Goal: Task Accomplishment & Management: Manage account settings

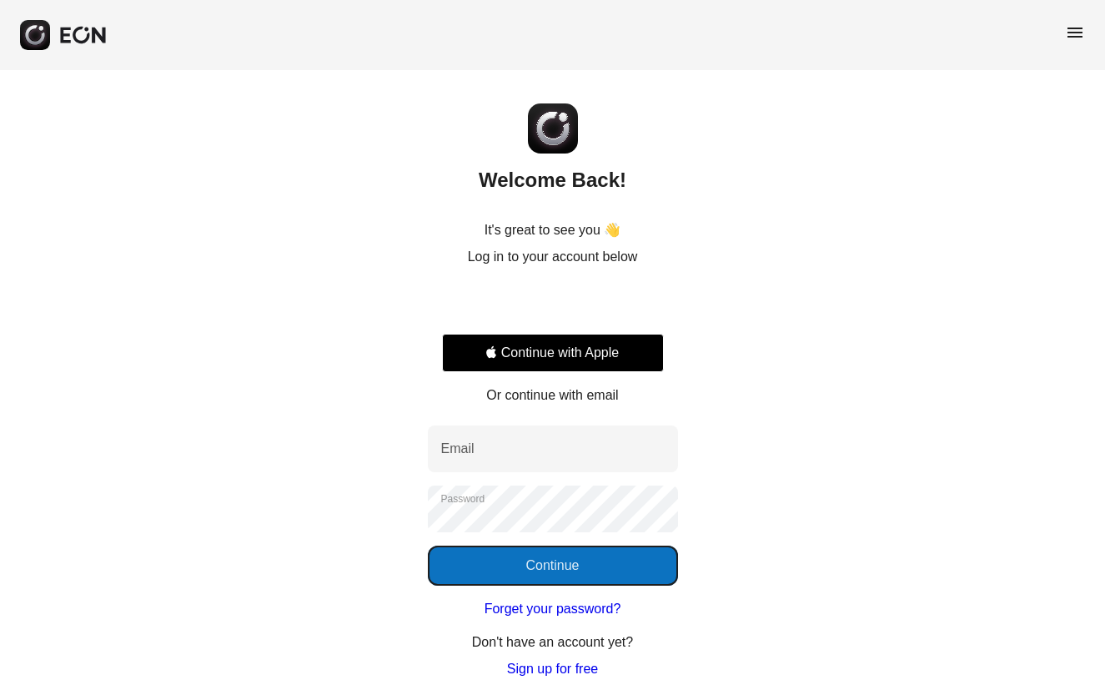
click at [554, 575] on button "Continue" at bounding box center [553, 565] width 250 height 40
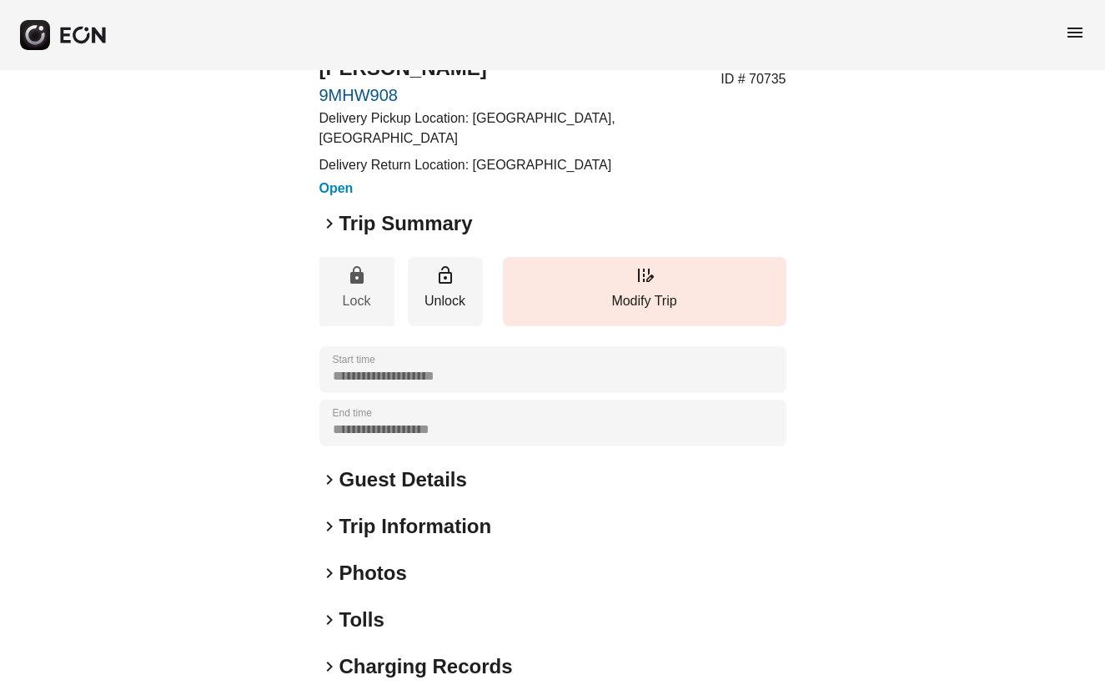
scroll to position [69, 0]
click at [329, 233] on span "keyboard_arrow_right" at bounding box center [329, 223] width 20 height 20
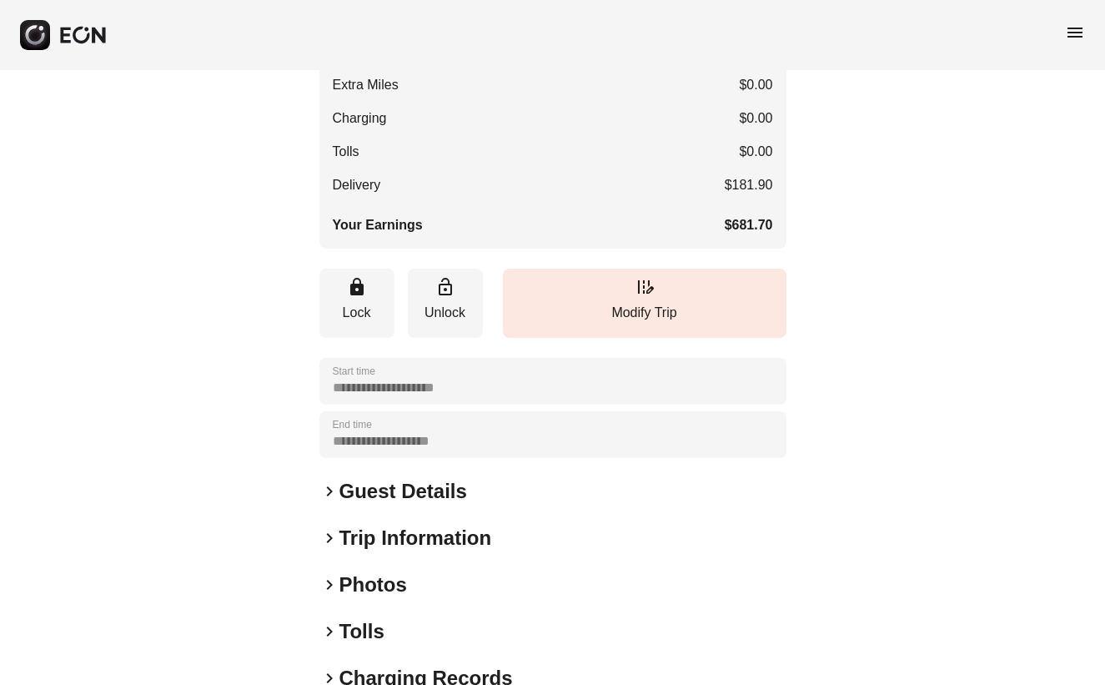
scroll to position [513, 0]
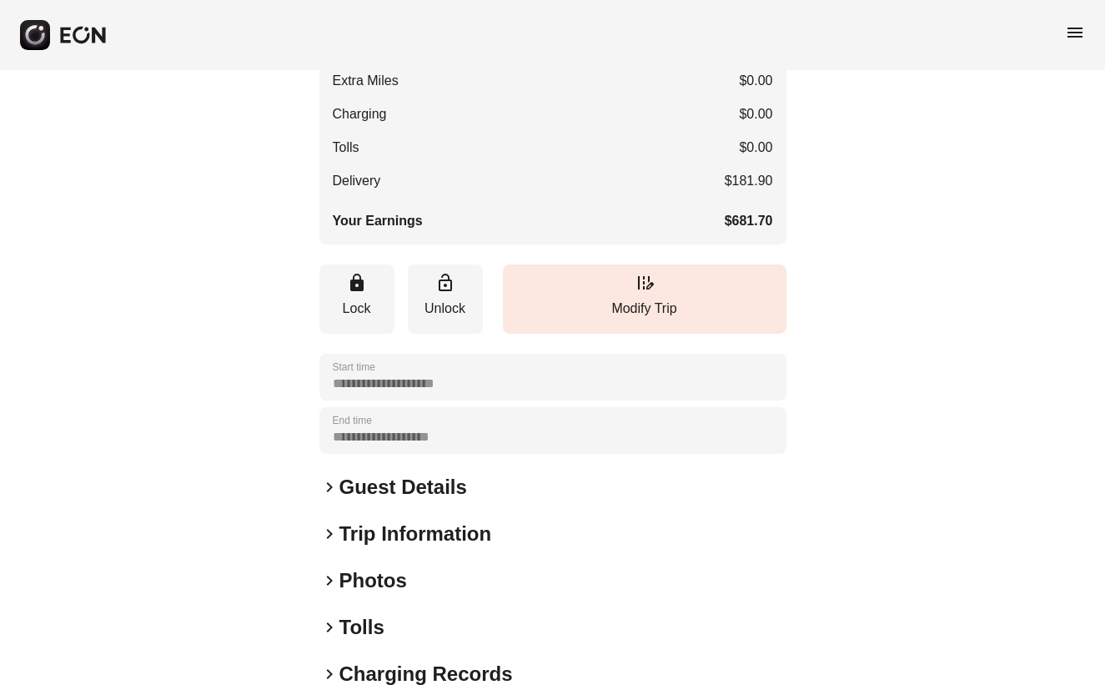
click at [330, 497] on span "keyboard_arrow_right" at bounding box center [329, 487] width 20 height 20
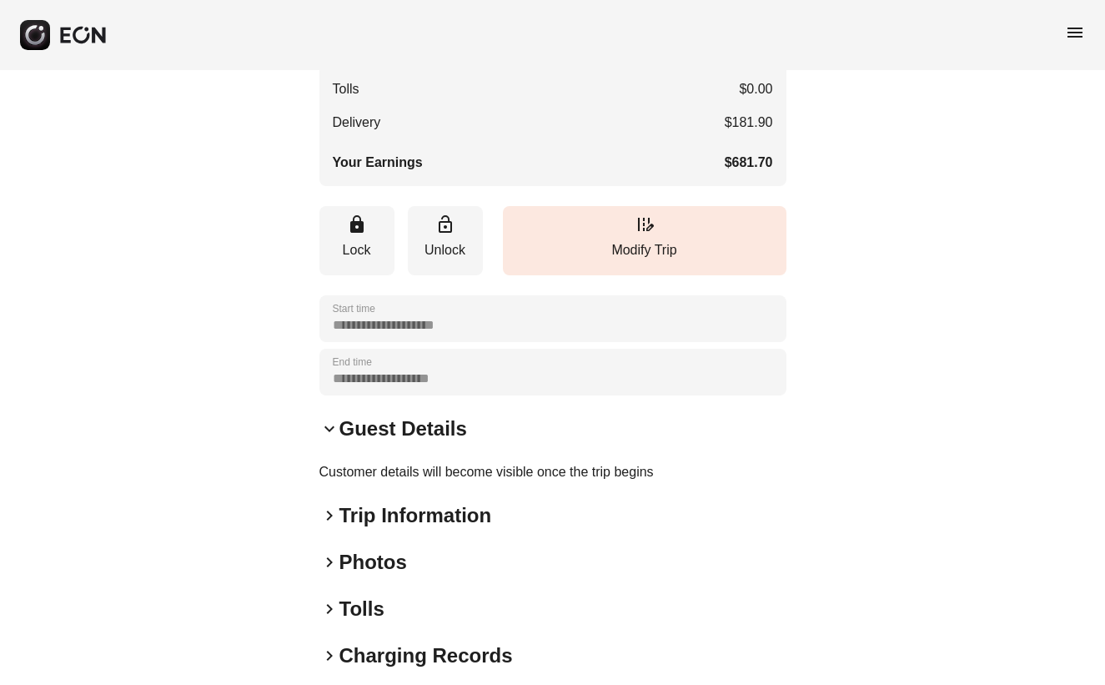
scroll to position [572, 0]
click at [330, 524] on span "keyboard_arrow_right" at bounding box center [329, 514] width 20 height 20
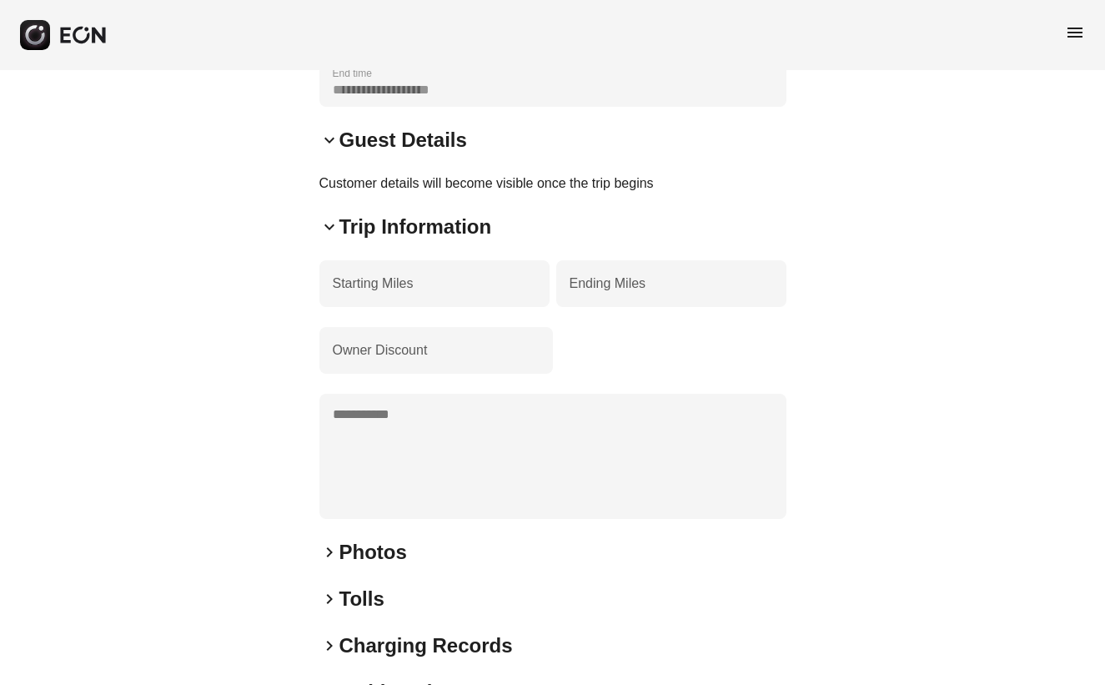
scroll to position [865, 0]
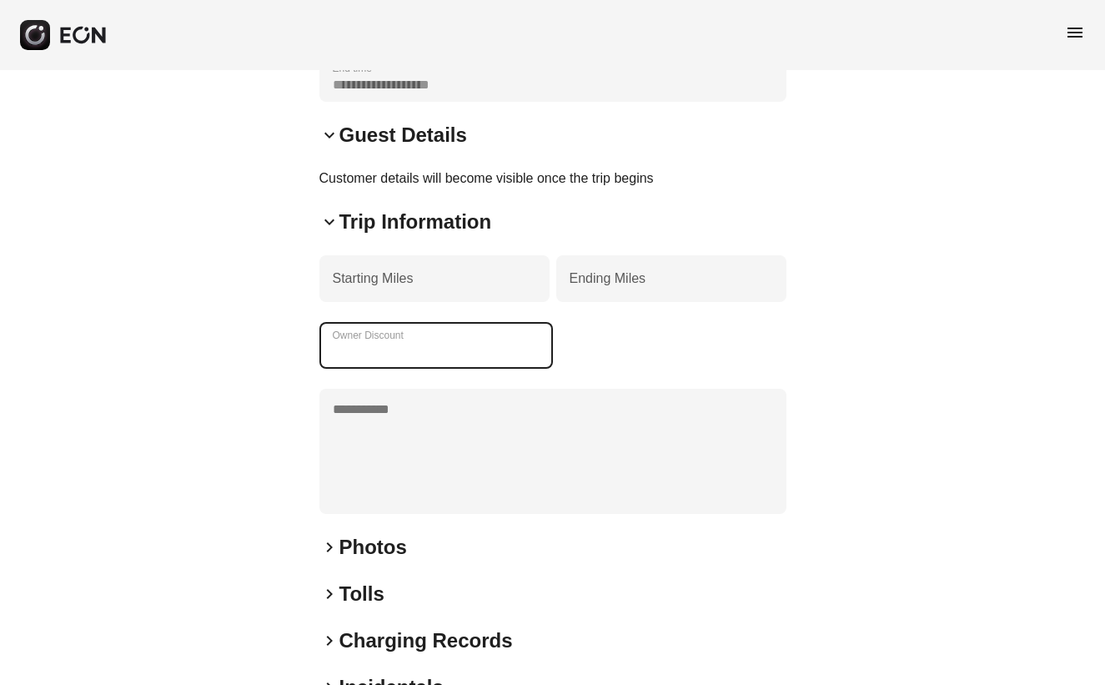
click at [432, 365] on Discount "Owner Discount" at bounding box center [435, 345] width 233 height 47
click at [537, 369] on Discount "*" at bounding box center [435, 345] width 233 height 47
type Discount "*"
click at [534, 369] on Discount "Owner Discount" at bounding box center [435, 345] width 233 height 47
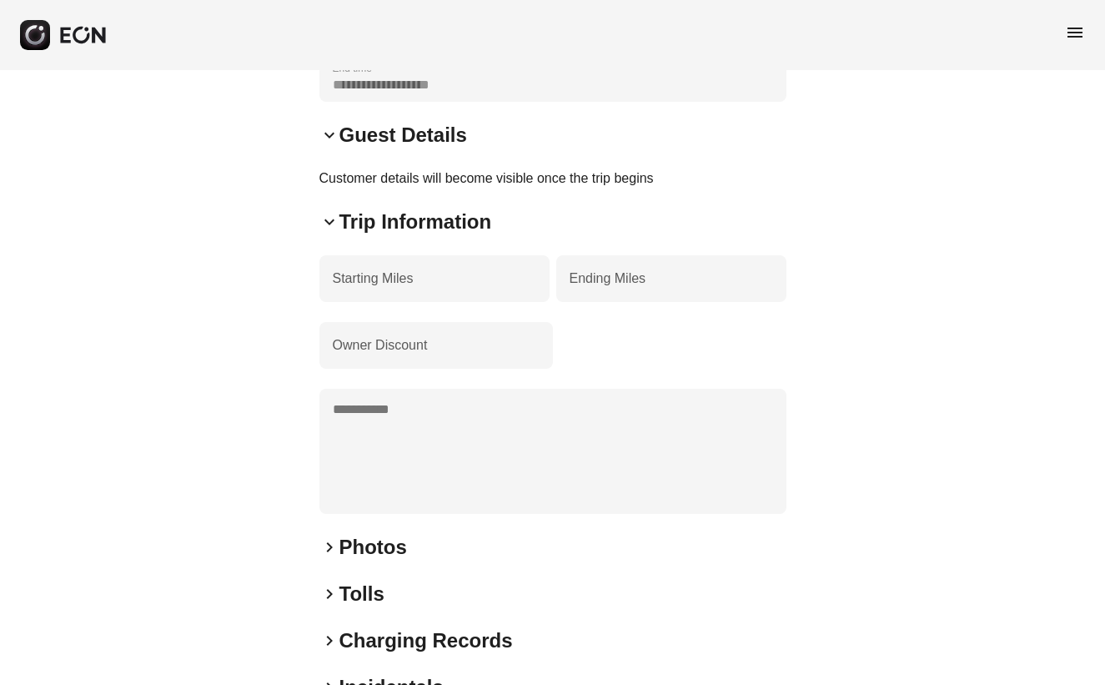
click at [633, 369] on div "Owner Discount" at bounding box center [552, 345] width 467 height 47
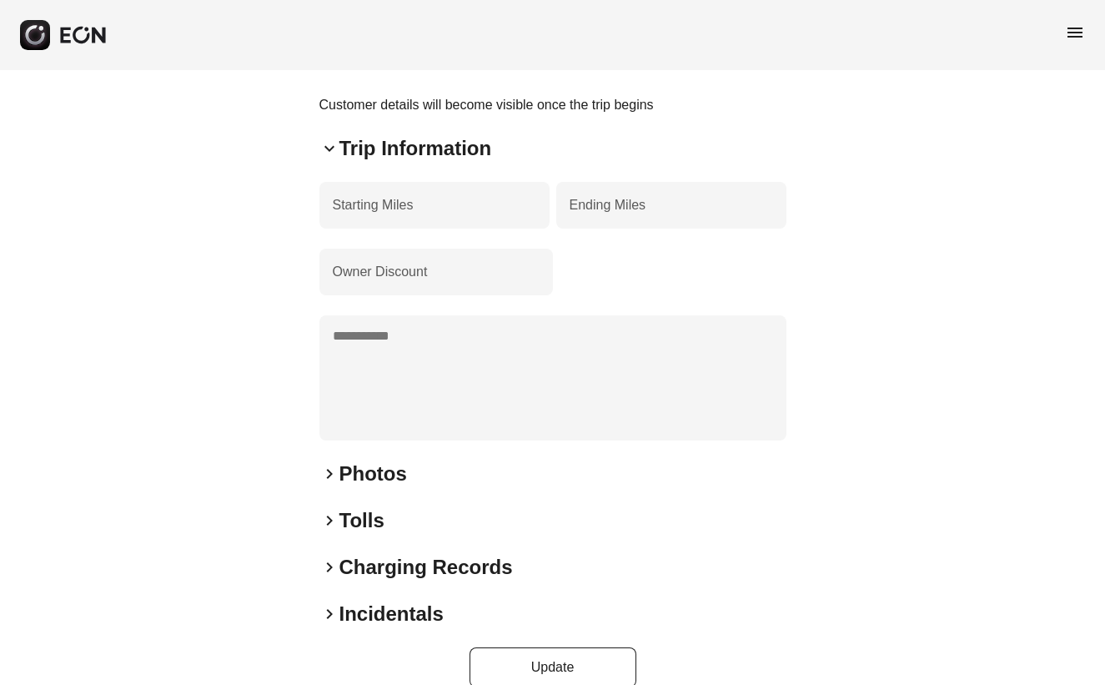
scroll to position [945, 0]
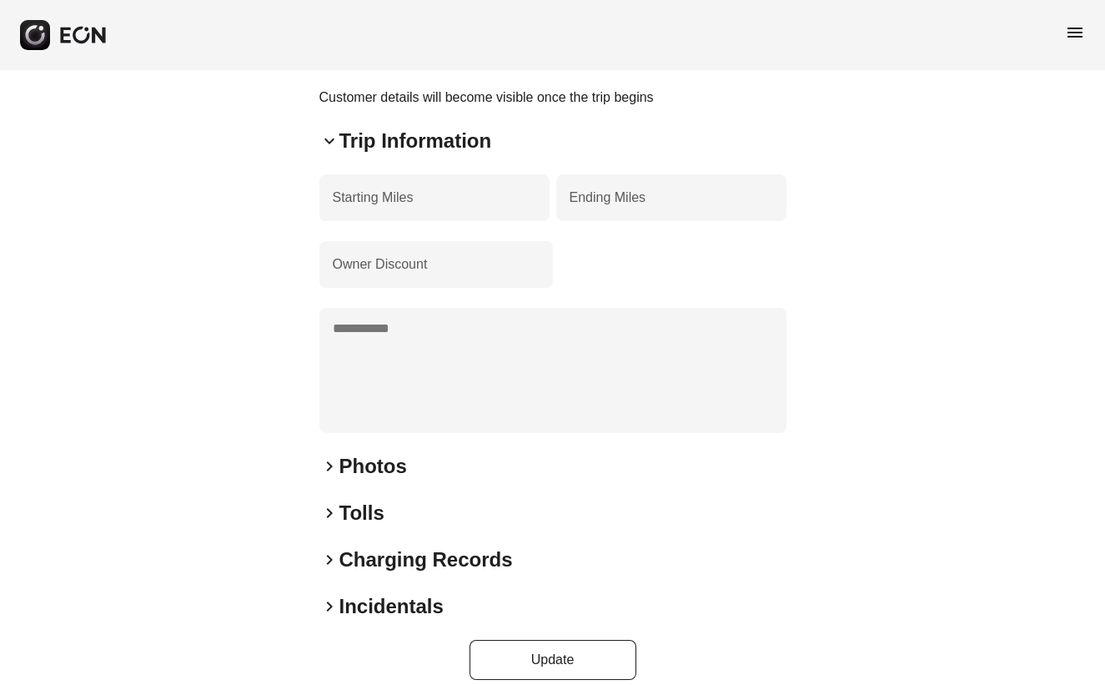
click at [329, 151] on span "keyboard_arrow_down" at bounding box center [329, 141] width 20 height 20
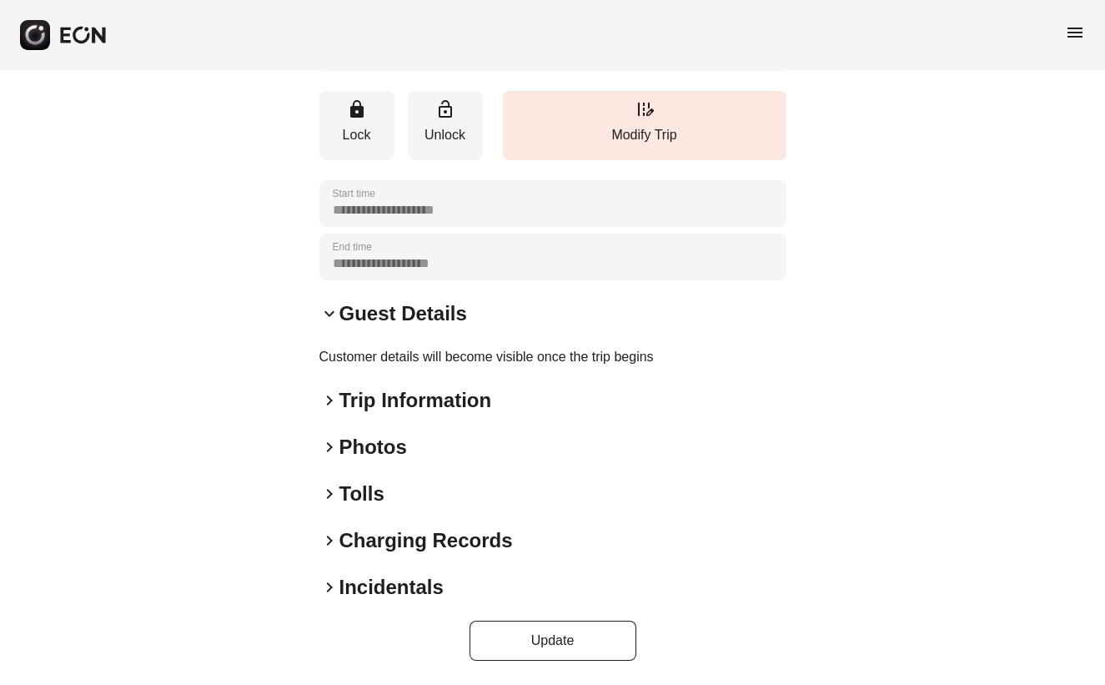
click at [328, 445] on span "keyboard_arrow_right" at bounding box center [329, 447] width 20 height 20
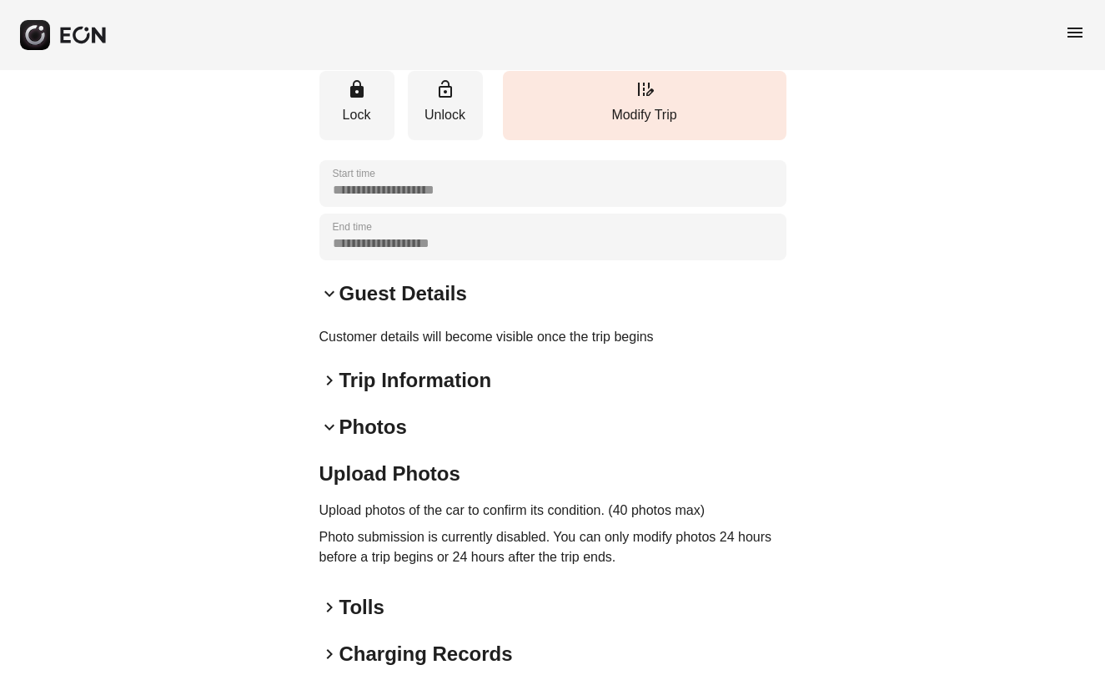
scroll to position [840, 0]
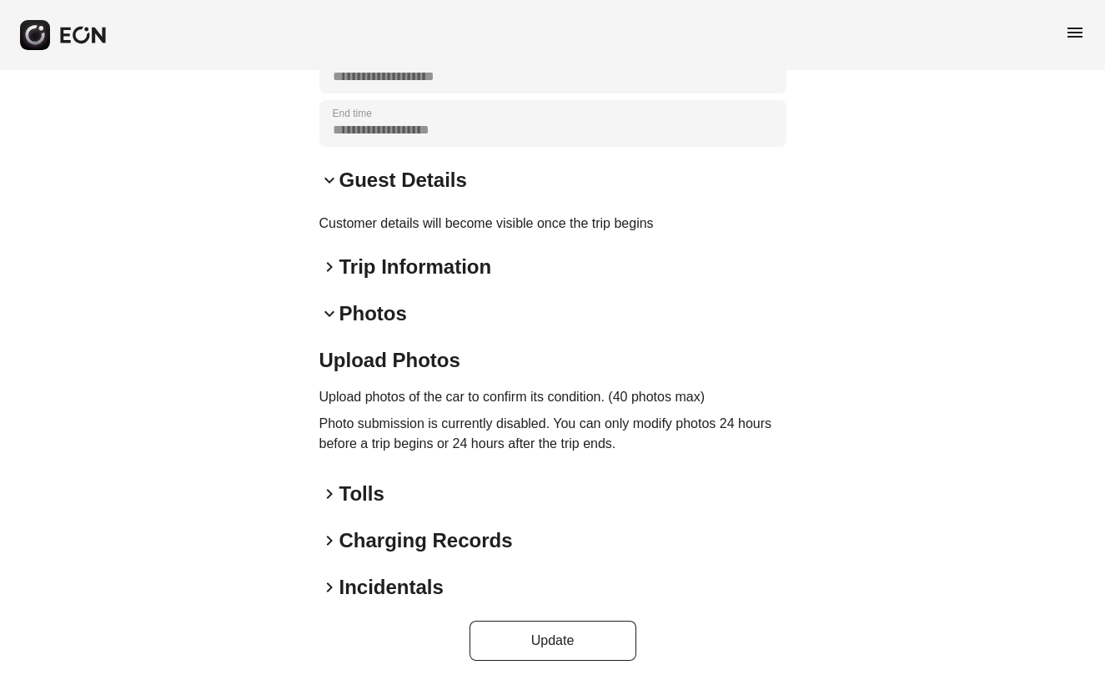
click at [329, 494] on span "keyboard_arrow_right" at bounding box center [329, 494] width 20 height 20
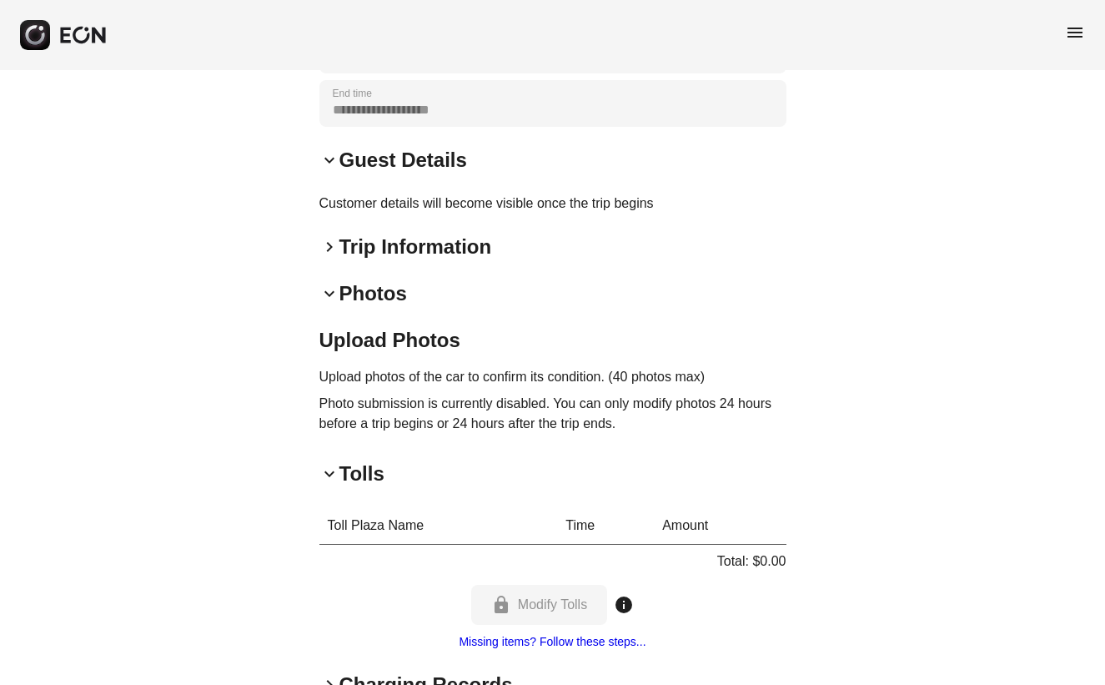
scroll to position [945, 0]
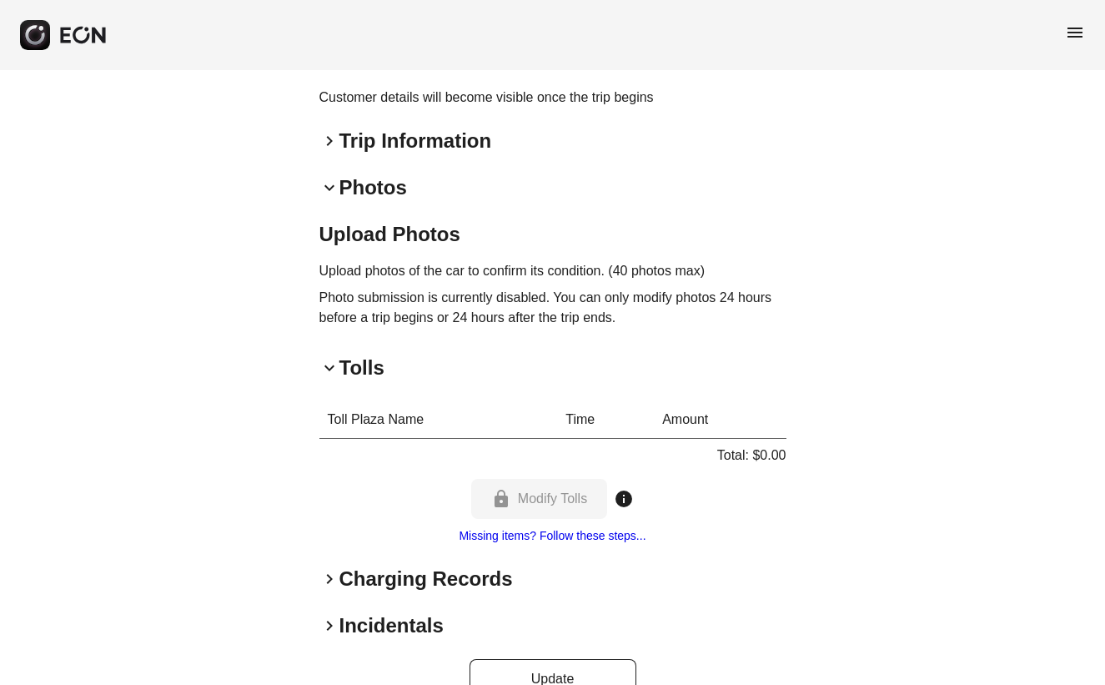
click at [329, 378] on span "keyboard_arrow_down" at bounding box center [329, 368] width 20 height 20
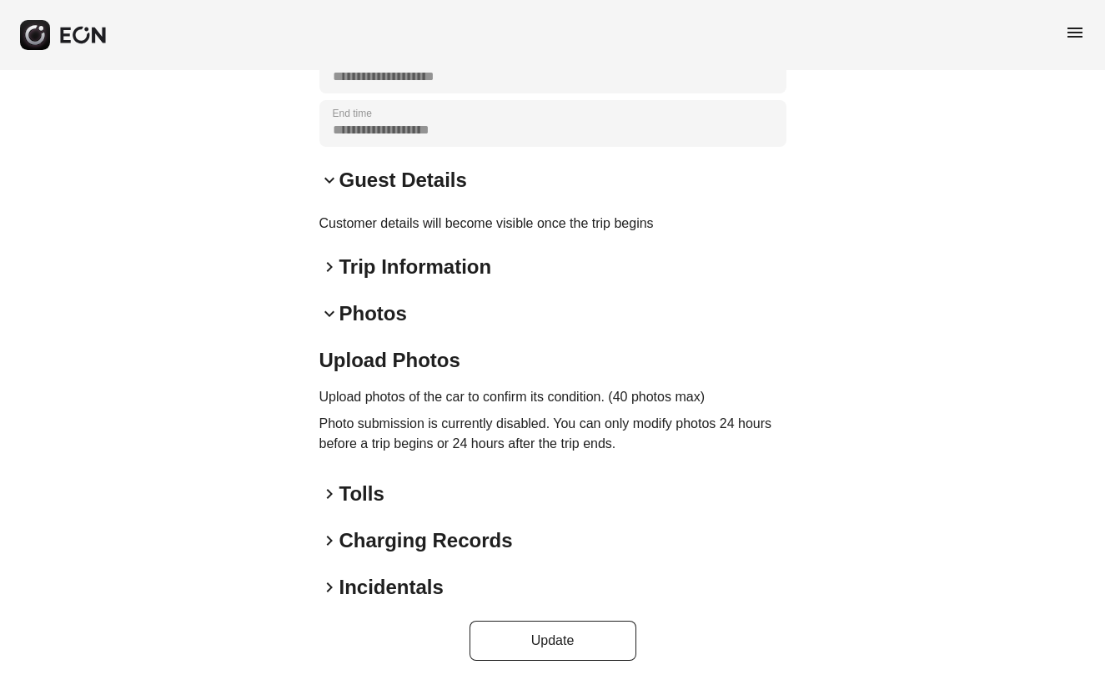
click at [331, 541] on span "keyboard_arrow_right" at bounding box center [329, 540] width 20 height 20
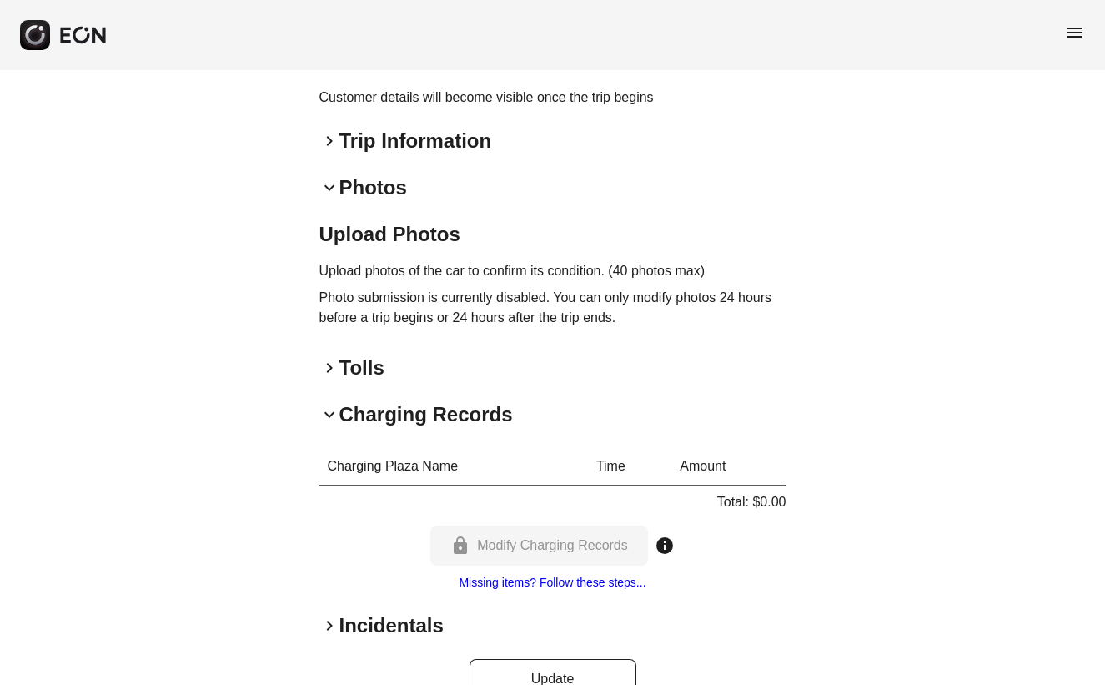
click at [326, 424] on span "keyboard_arrow_down" at bounding box center [329, 414] width 20 height 20
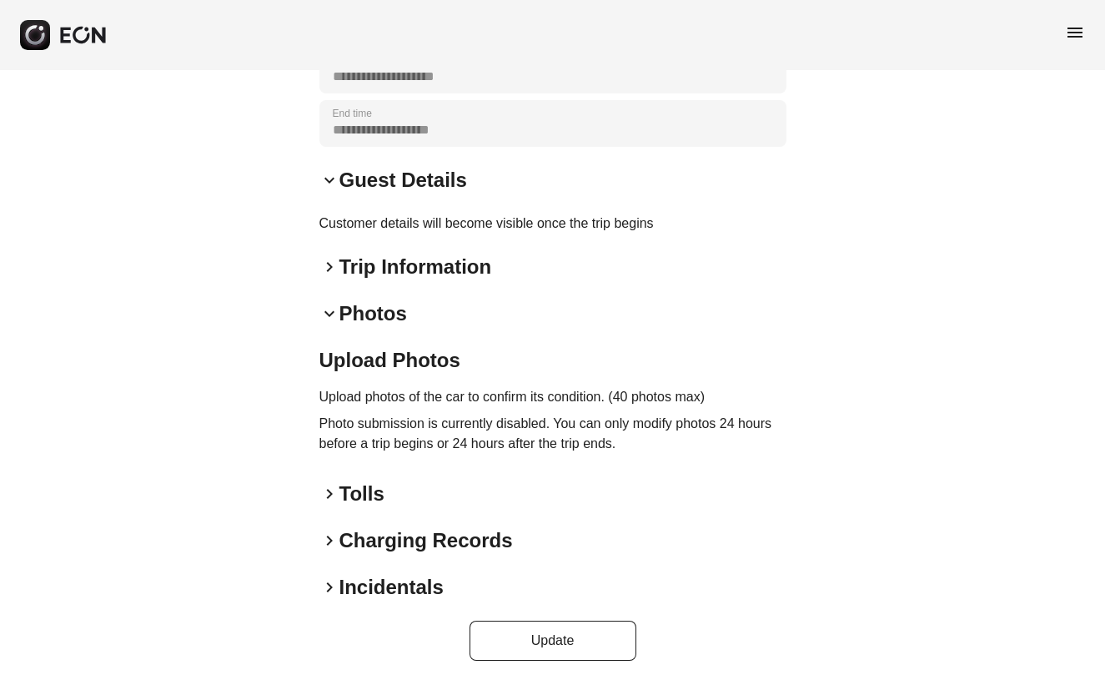
scroll to position [840, 0]
click at [332, 589] on span "keyboard_arrow_right" at bounding box center [329, 587] width 20 height 20
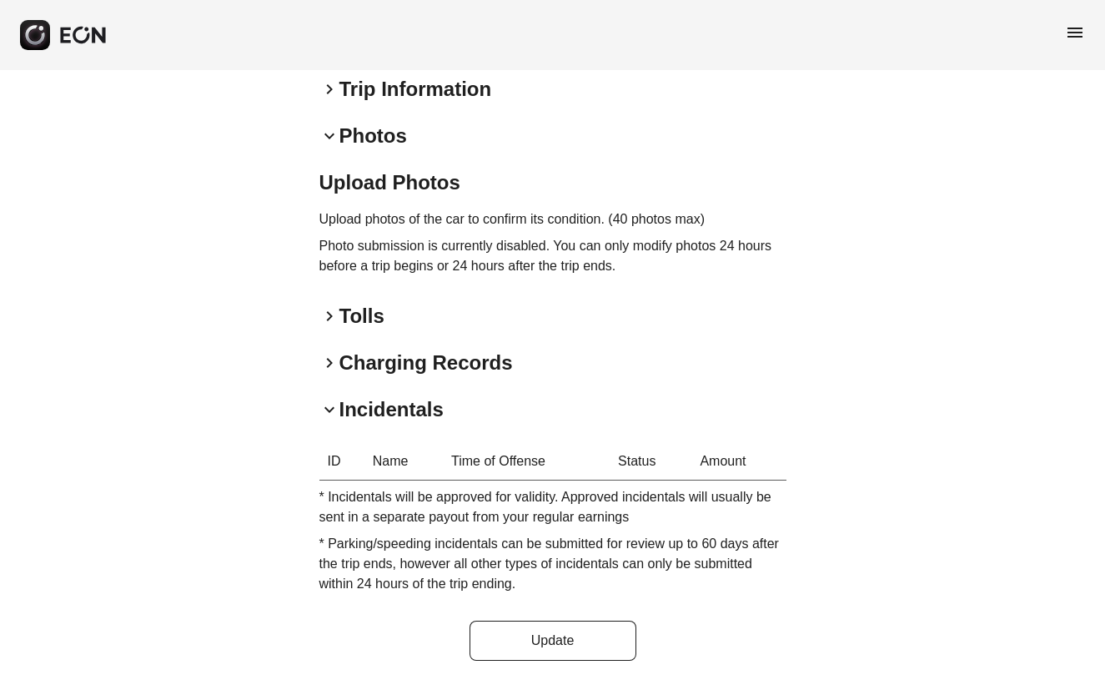
scroll to position [1017, 0]
click at [329, 411] on span "keyboard_arrow_down" at bounding box center [329, 409] width 20 height 20
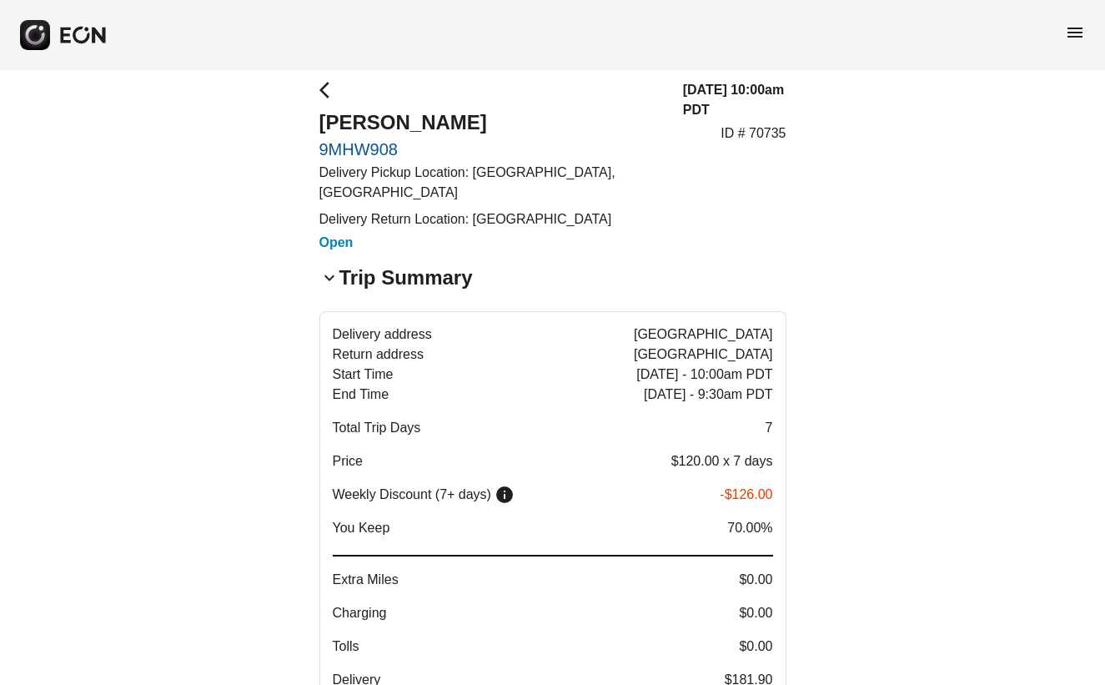
scroll to position [0, 0]
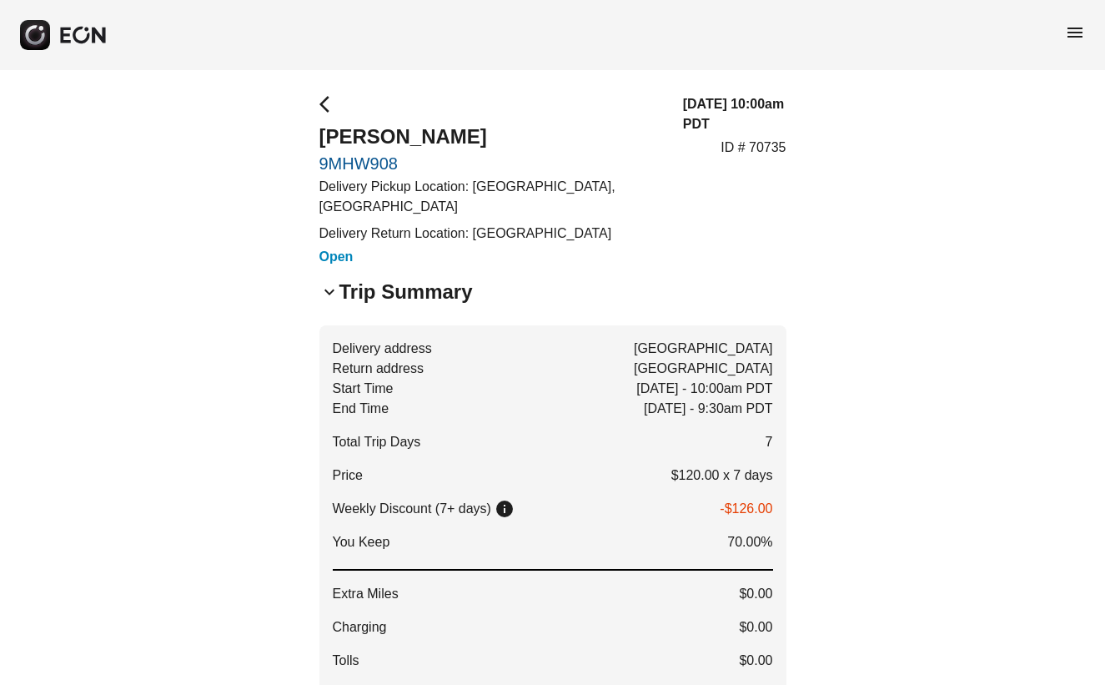
click at [334, 302] on span "keyboard_arrow_down" at bounding box center [329, 292] width 20 height 20
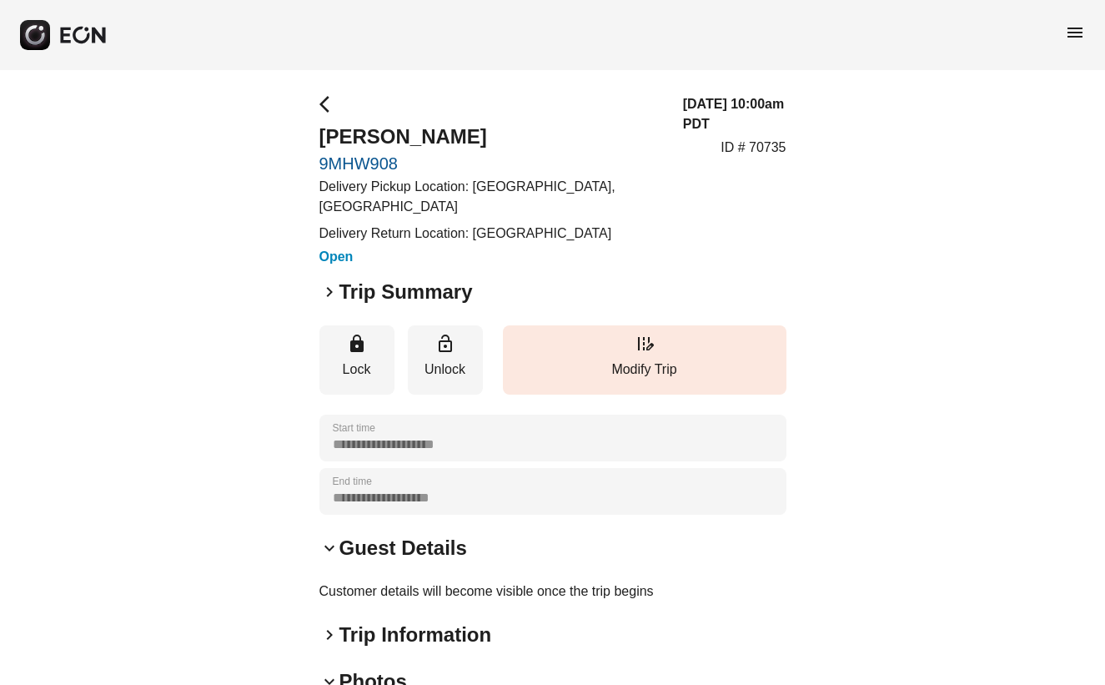
click at [322, 105] on span "arrow_back_ios" at bounding box center [329, 104] width 20 height 20
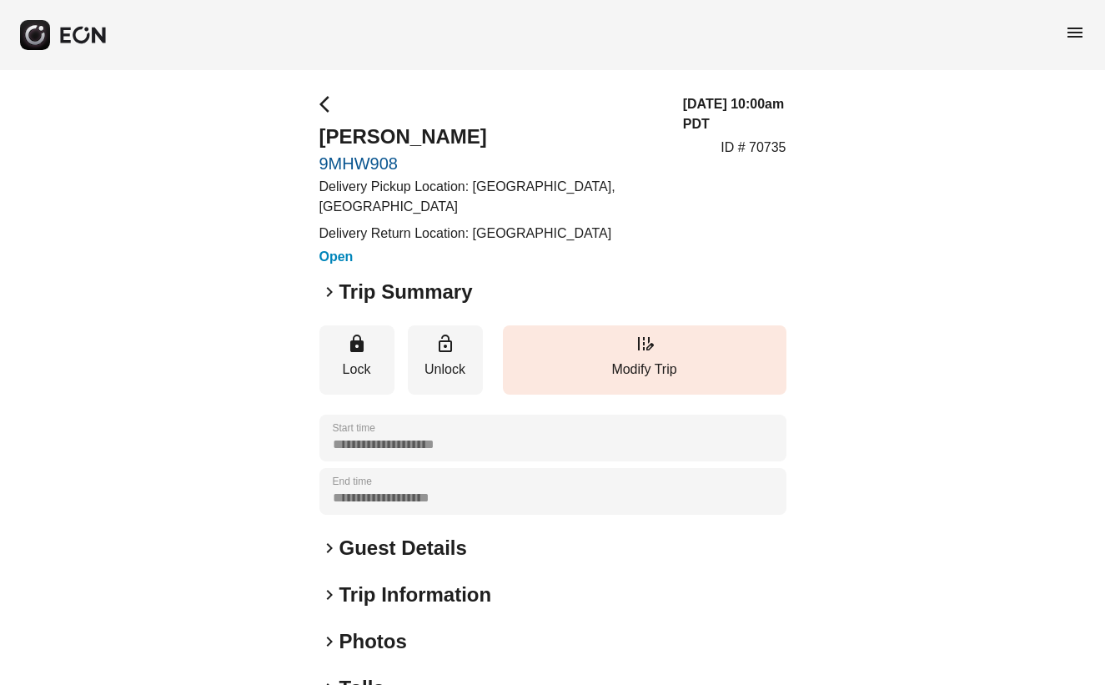
click at [1077, 35] on span "menu" at bounding box center [1075, 33] width 20 height 20
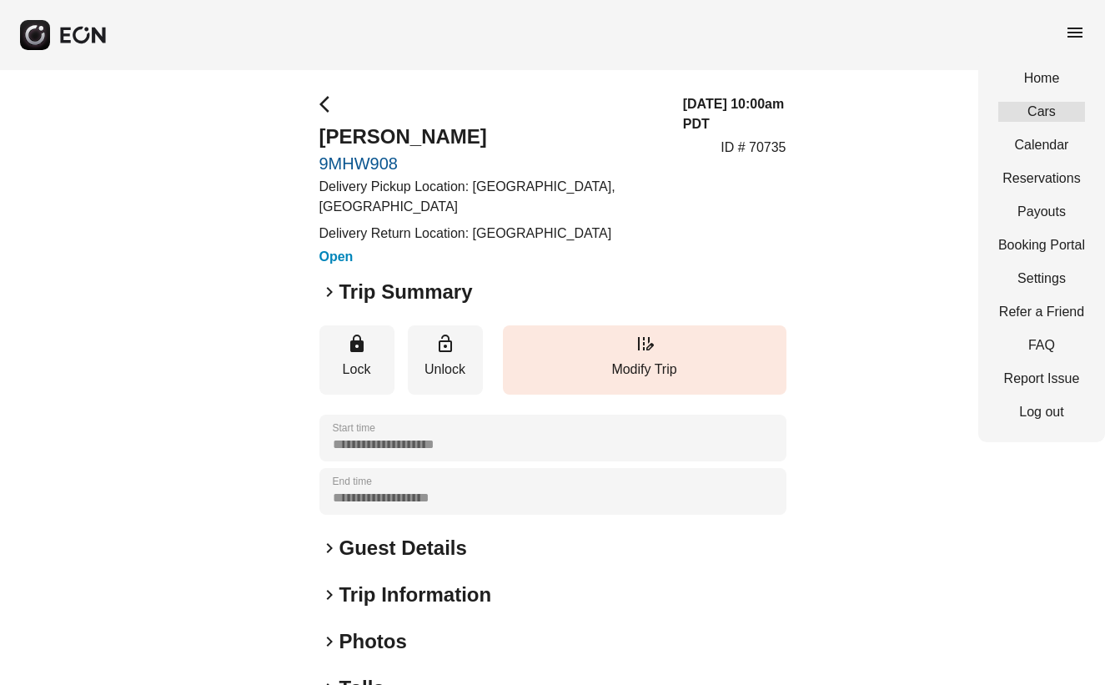
click at [1045, 116] on link "Cars" at bounding box center [1041, 112] width 87 height 20
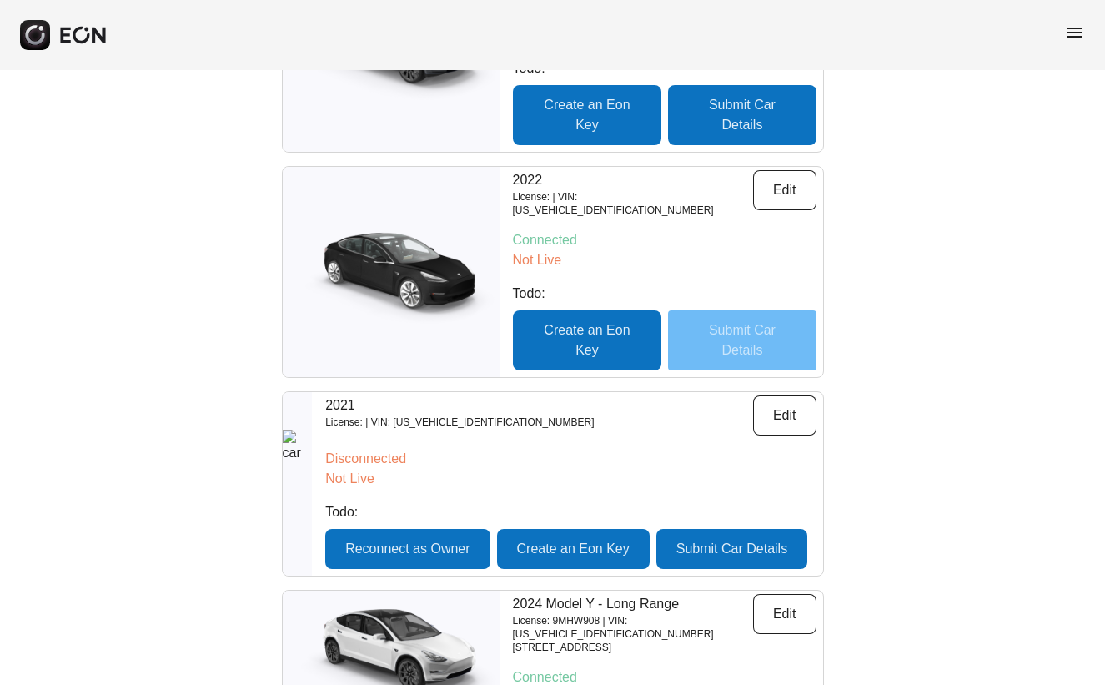
scroll to position [781, 0]
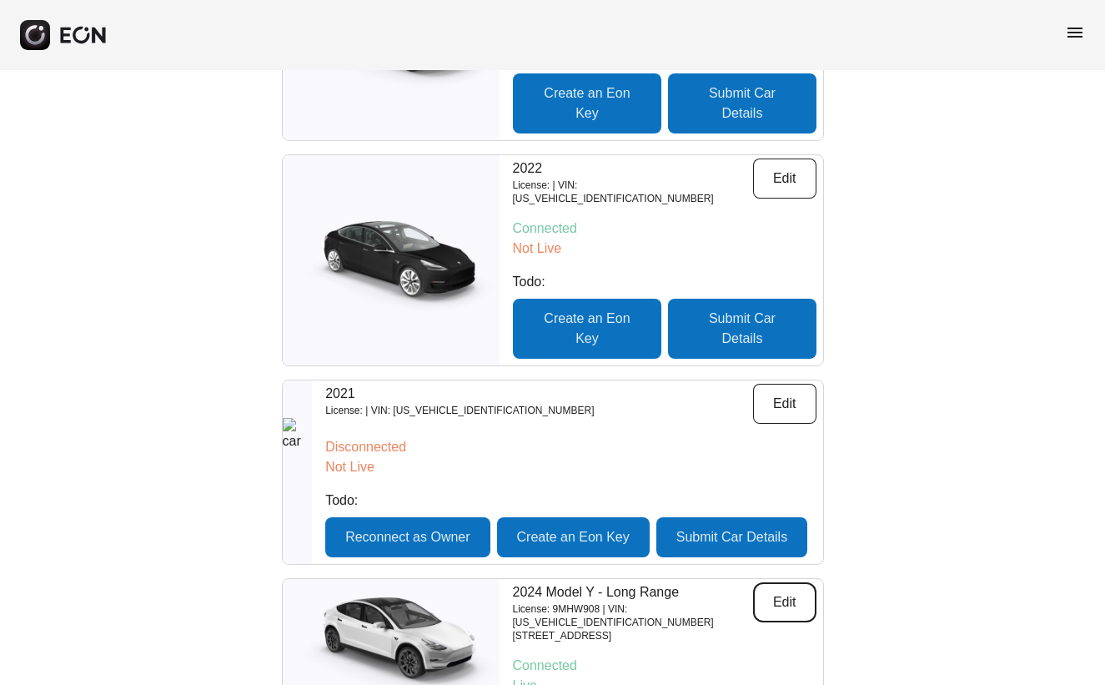
click at [789, 584] on button "Edit" at bounding box center [784, 602] width 63 height 40
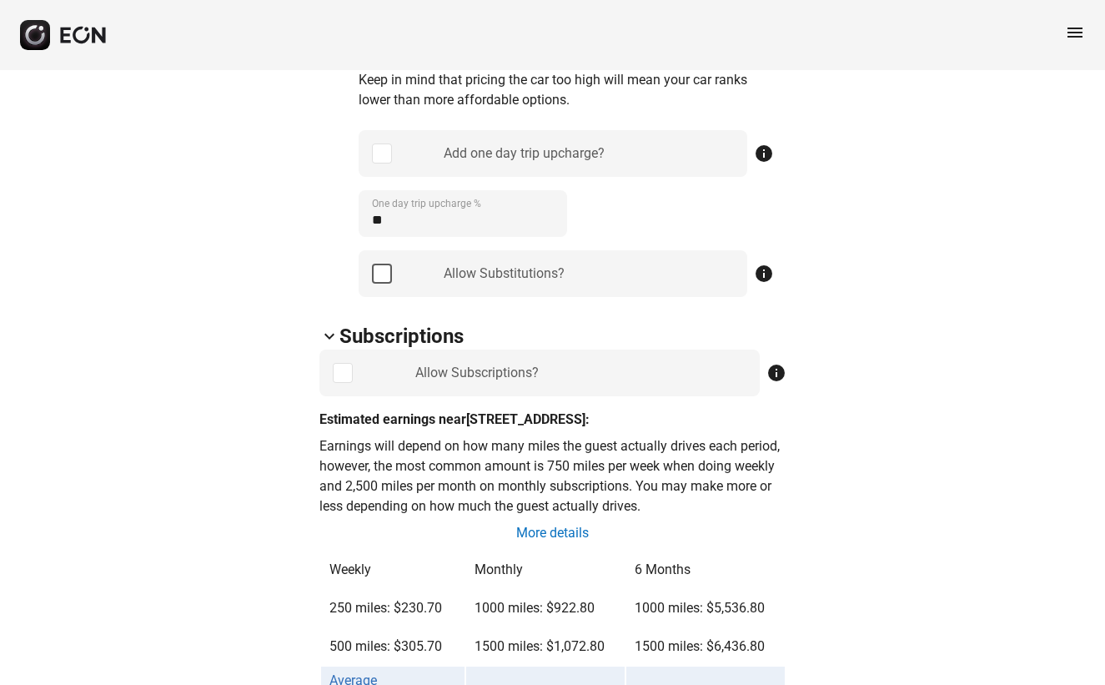
scroll to position [975, 0]
click at [553, 531] on link "More details" at bounding box center [552, 532] width 76 height 20
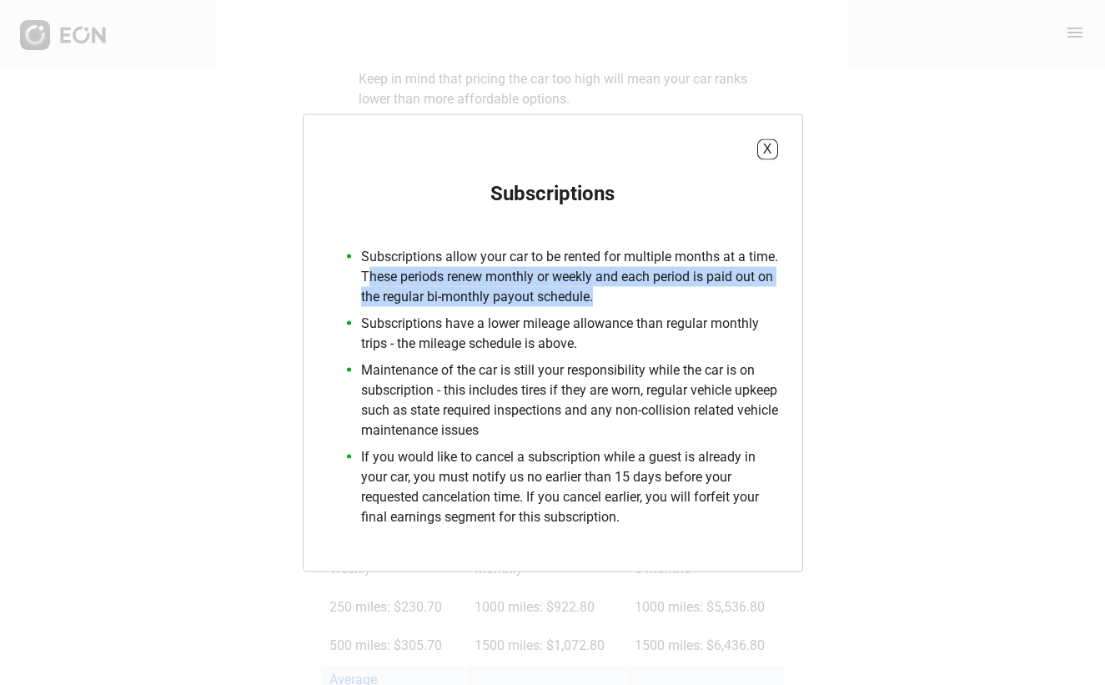
drag, startPoint x: 402, startPoint y: 278, endPoint x: 693, endPoint y: 292, distance: 291.3
click at [693, 292] on p "Subscriptions allow your car to be rented for multiple months at a time. These …" at bounding box center [569, 276] width 417 height 60
drag, startPoint x: 393, startPoint y: 278, endPoint x: 597, endPoint y: 308, distance: 206.3
click at [597, 308] on ul "Subscriptions allow your car to be rented for multiple months at a time. These …" at bounding box center [553, 389] width 450 height 287
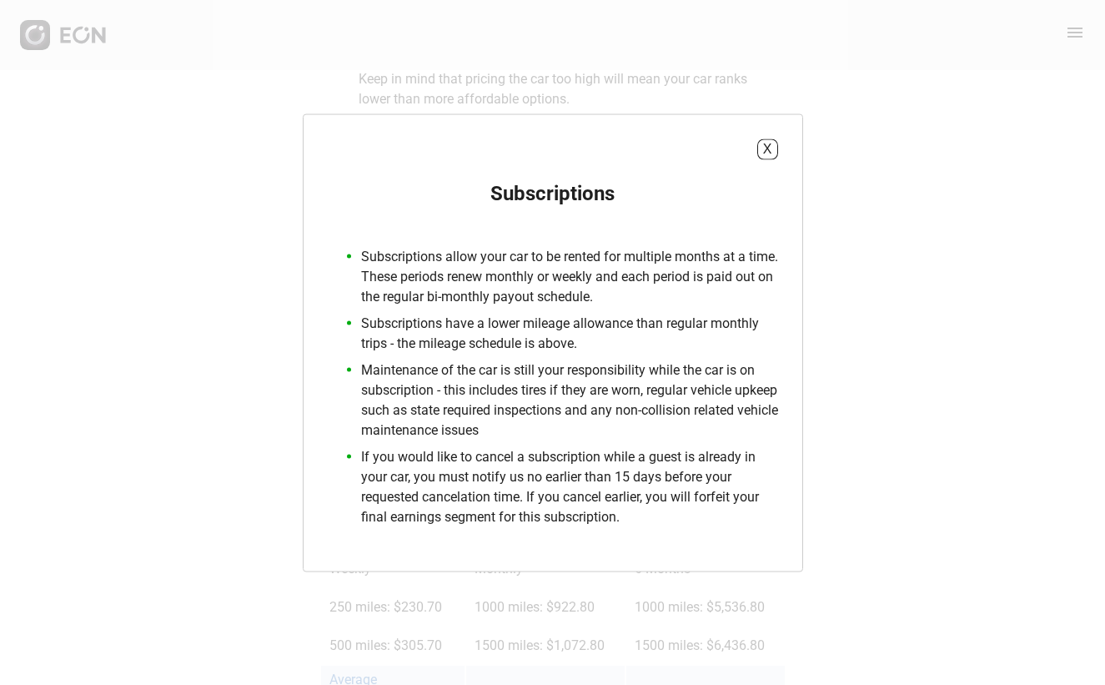
click at [475, 332] on p "Subscriptions have a lower mileage allowance than regular monthly trips - the m…" at bounding box center [569, 333] width 417 height 40
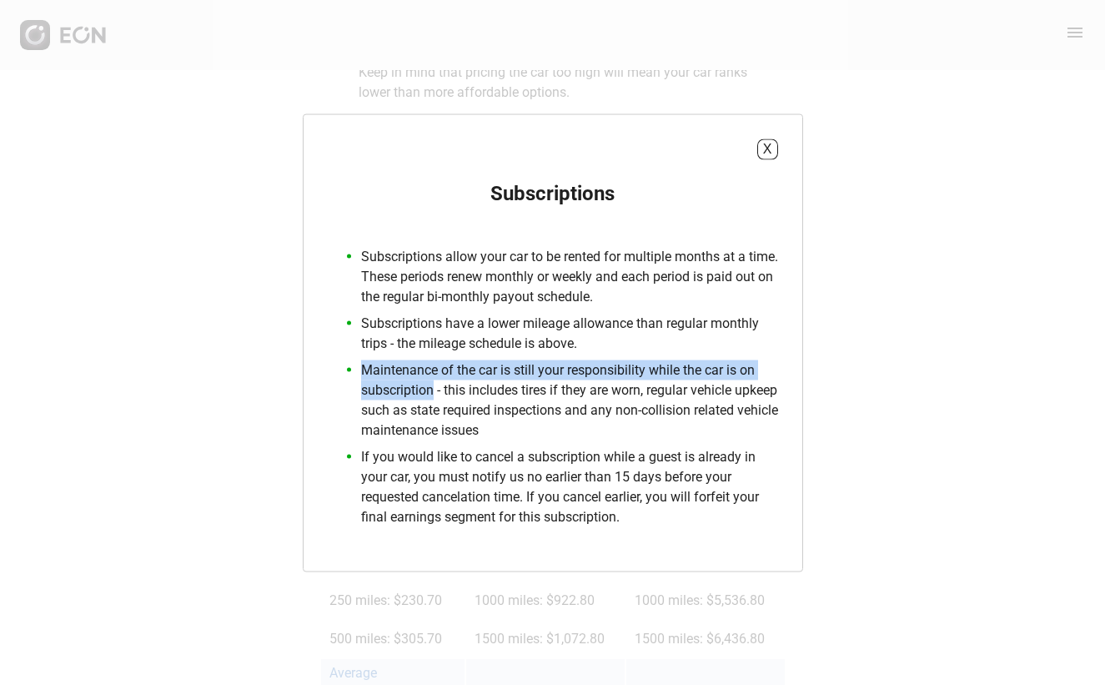
drag, startPoint x: 362, startPoint y: 369, endPoint x: 433, endPoint y: 387, distance: 73.2
click at [433, 387] on p "Maintenance of the car is still your responsibility while the car is on subscri…" at bounding box center [569, 399] width 417 height 80
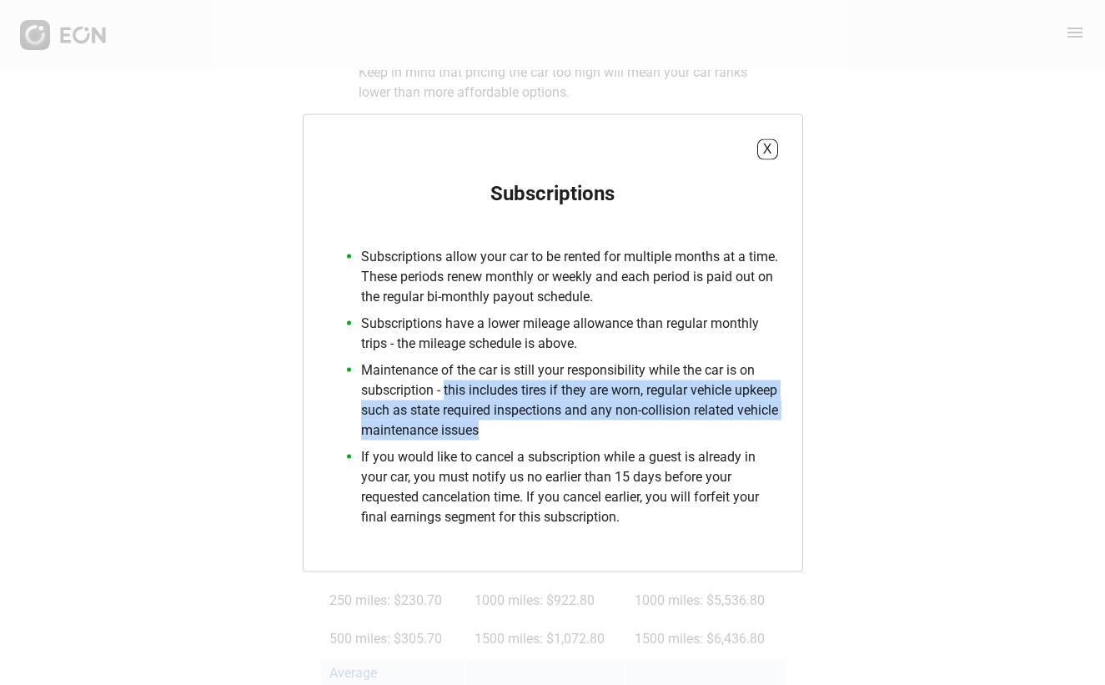
drag, startPoint x: 445, startPoint y: 389, endPoint x: 565, endPoint y: 429, distance: 126.3
click at [565, 429] on p "Maintenance of the car is still your responsibility while the car is on subscri…" at bounding box center [569, 399] width 417 height 80
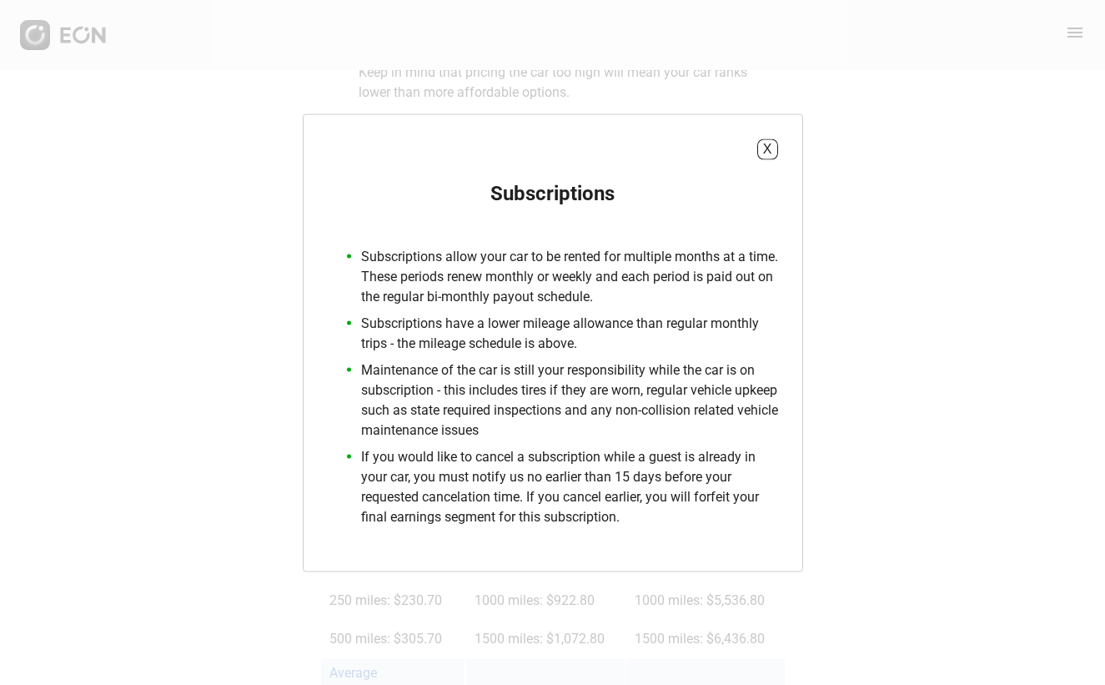
click at [559, 444] on ul "Subscriptions allow your car to be rented for multiple months at a time. These …" at bounding box center [553, 389] width 450 height 287
click at [772, 151] on button "X" at bounding box center [767, 148] width 21 height 21
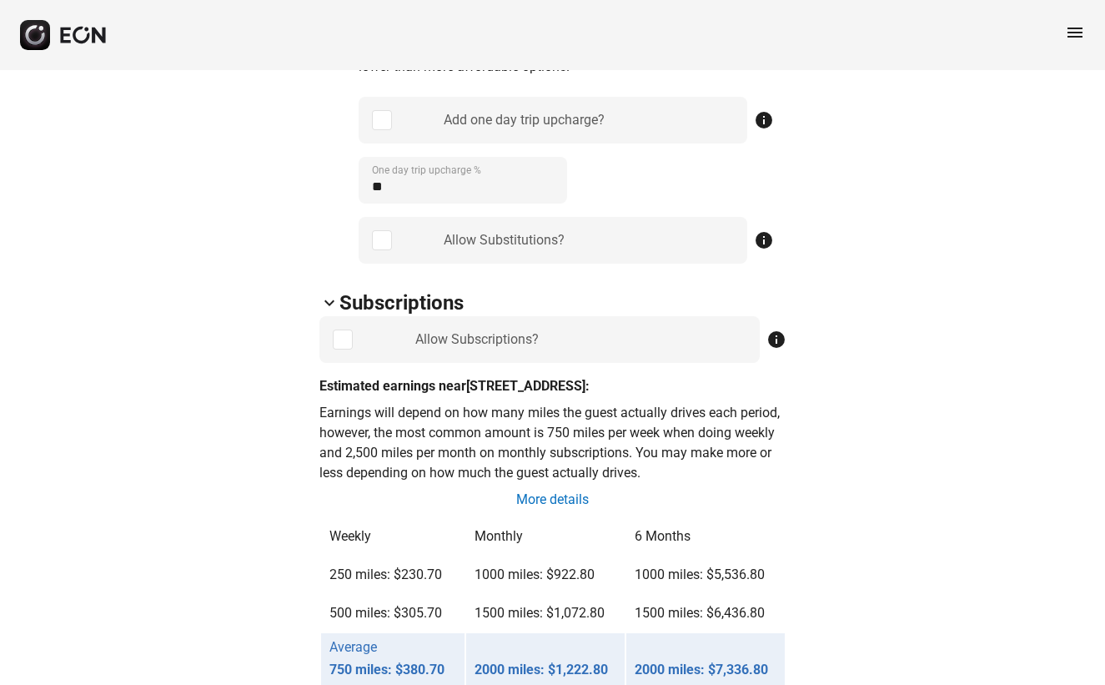
scroll to position [1010, 0]
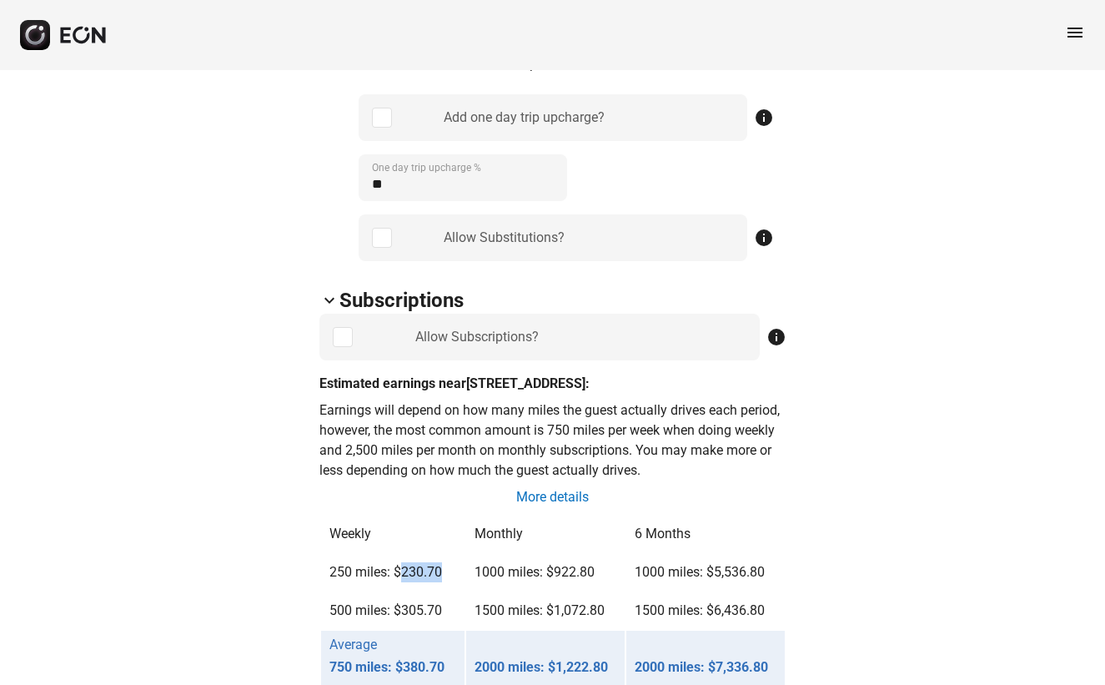
drag, startPoint x: 399, startPoint y: 572, endPoint x: 440, endPoint y: 572, distance: 41.7
click at [440, 572] on td "250 miles: $230.70" at bounding box center [393, 572] width 144 height 37
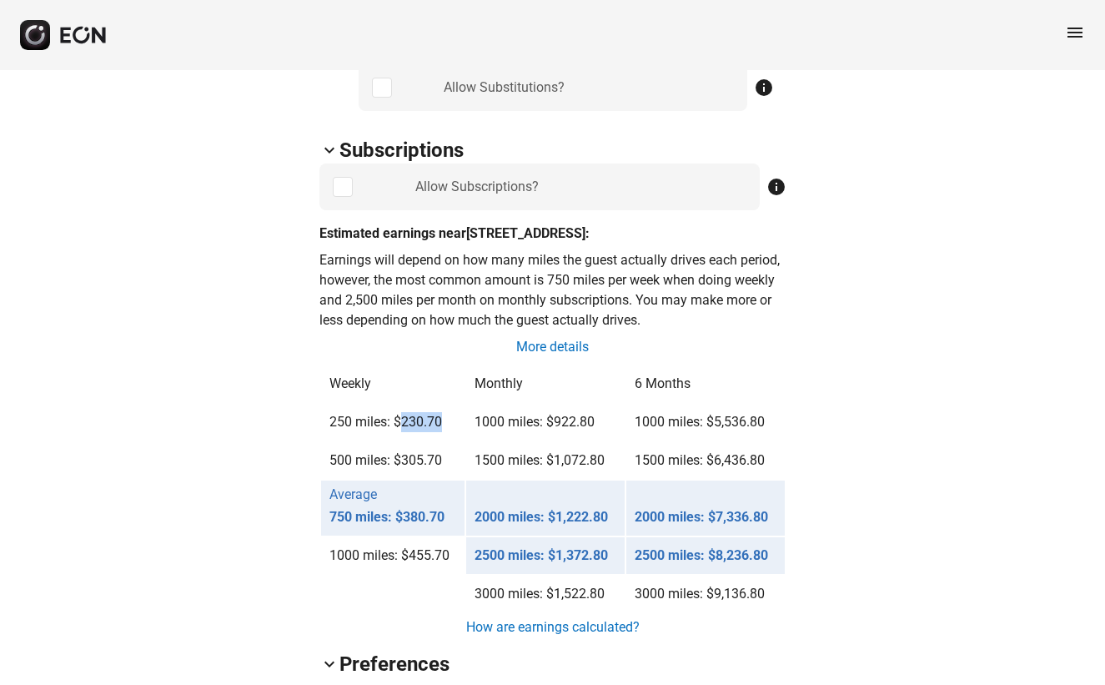
scroll to position [1165, 0]
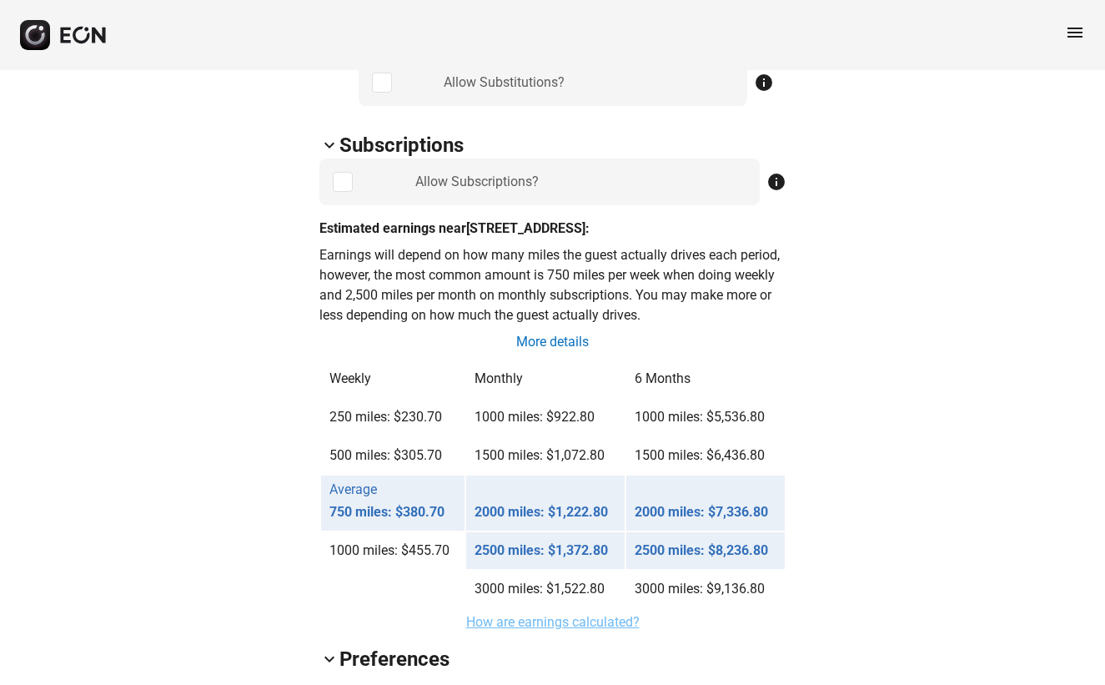
click at [534, 620] on link "How are earnings calculated?" at bounding box center [552, 622] width 177 height 20
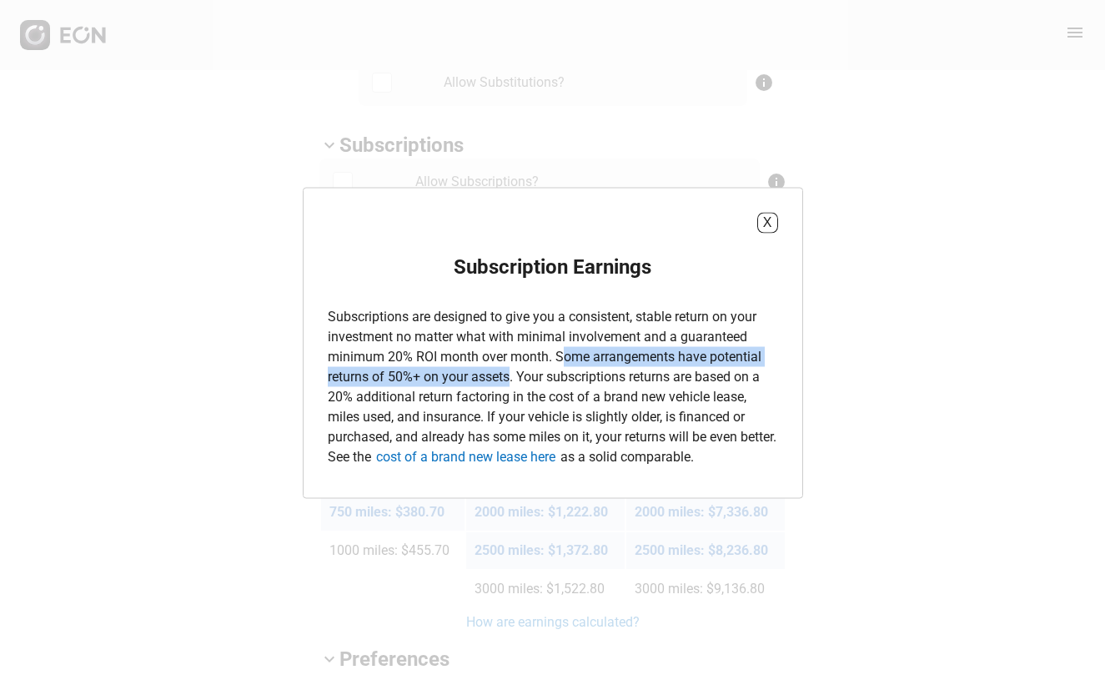
drag, startPoint x: 559, startPoint y: 354, endPoint x: 509, endPoint y: 374, distance: 54.7
click at [509, 374] on p "Subscriptions are designed to give you a consistent, stable return on your inve…" at bounding box center [553, 386] width 450 height 160
drag, startPoint x: 558, startPoint y: 355, endPoint x: 514, endPoint y: 371, distance: 46.2
click at [514, 371] on p "Subscriptions are designed to give you a consistent, stable return on your inve…" at bounding box center [553, 386] width 450 height 160
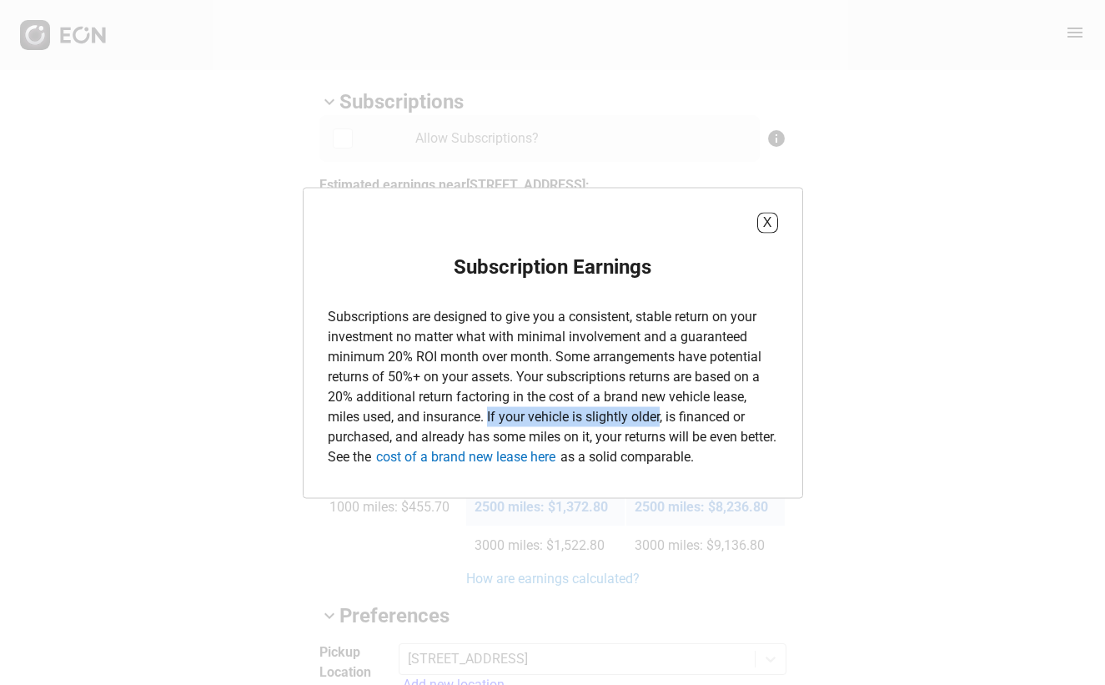
drag, startPoint x: 488, startPoint y: 419, endPoint x: 659, endPoint y: 419, distance: 171.8
click at [659, 419] on p "Subscriptions are designed to give you a consistent, stable return on your inve…" at bounding box center [553, 386] width 450 height 160
click at [765, 226] on button "X" at bounding box center [767, 222] width 21 height 21
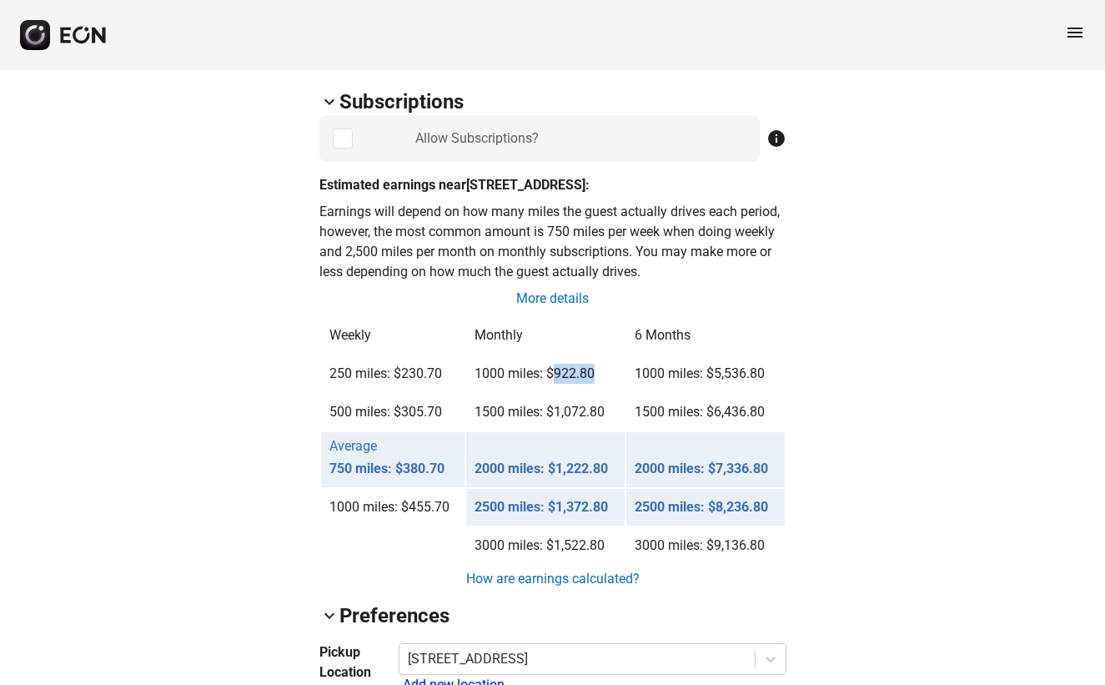
drag, startPoint x: 554, startPoint y: 373, endPoint x: 599, endPoint y: 368, distance: 45.3
click at [599, 368] on td "1000 miles: $922.80" at bounding box center [545, 373] width 158 height 37
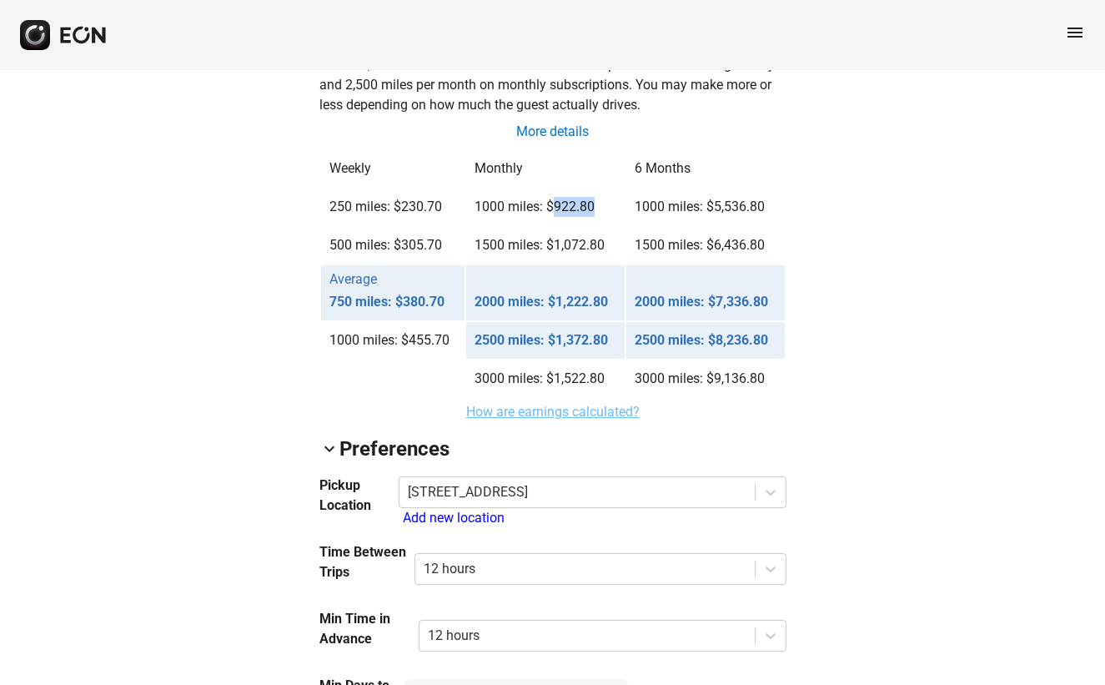
scroll to position [1554, 0]
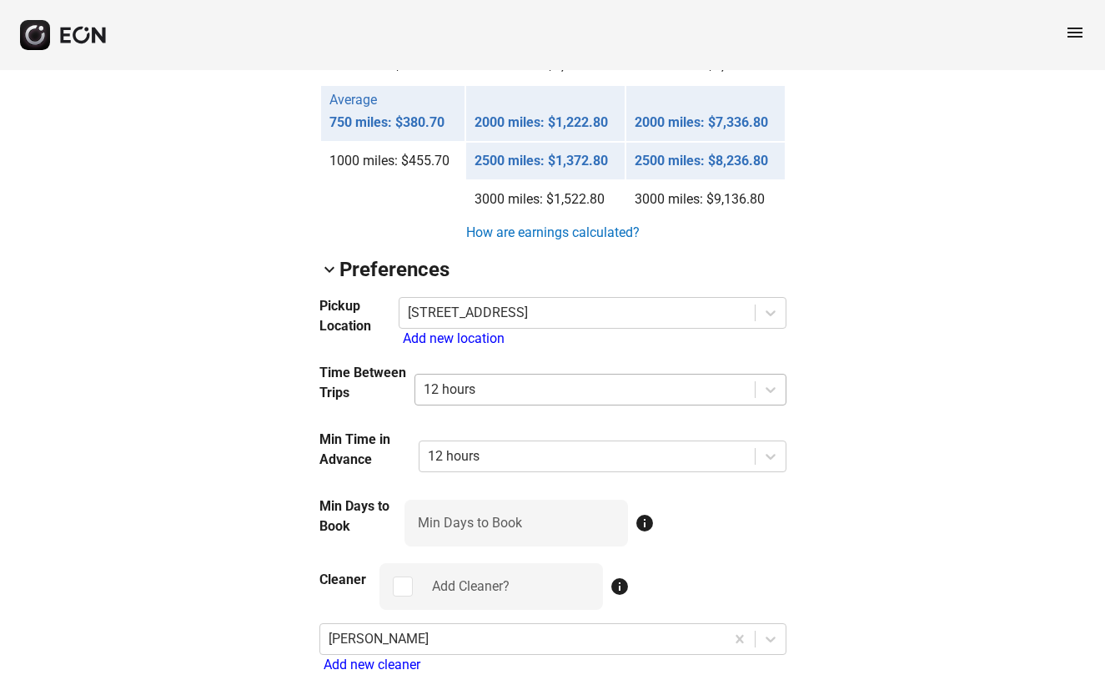
click at [468, 385] on div at bounding box center [585, 389] width 322 height 23
click at [1033, 455] on div "arrow_back_ios 9MHW908 [US_VEHICLE_IDENTIFICATION_NUMBER] 63% 21523 lock Lock l…" at bounding box center [552, 124] width 1105 height 3217
click at [455, 466] on div at bounding box center [587, 455] width 318 height 23
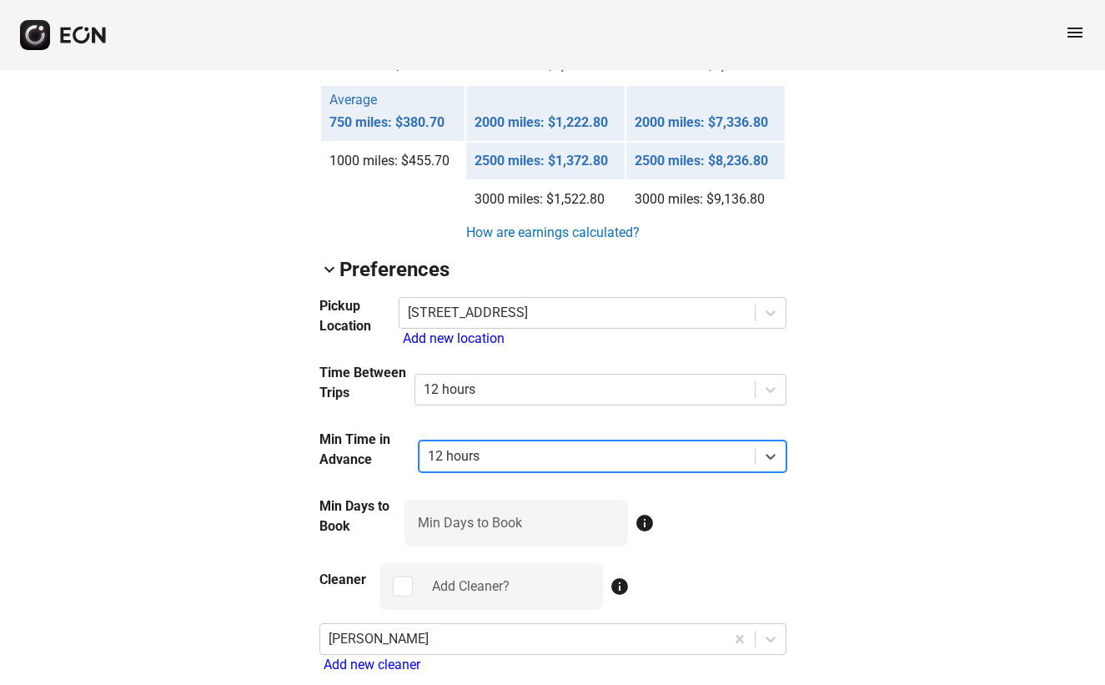
click at [455, 466] on div at bounding box center [587, 455] width 318 height 23
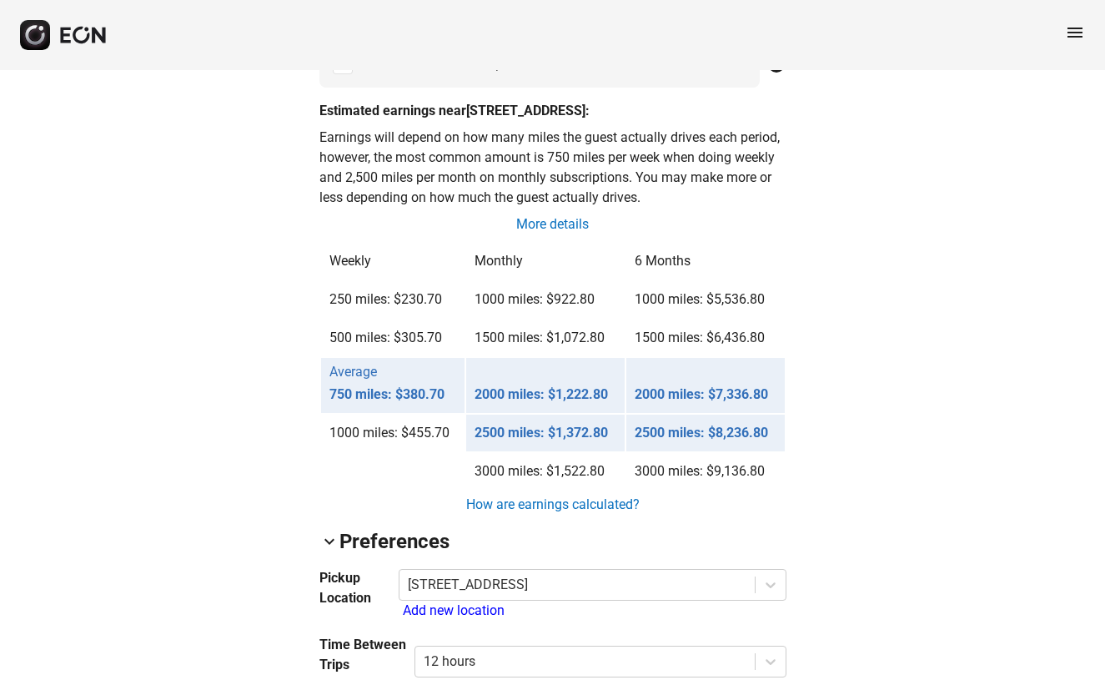
scroll to position [1322, 0]
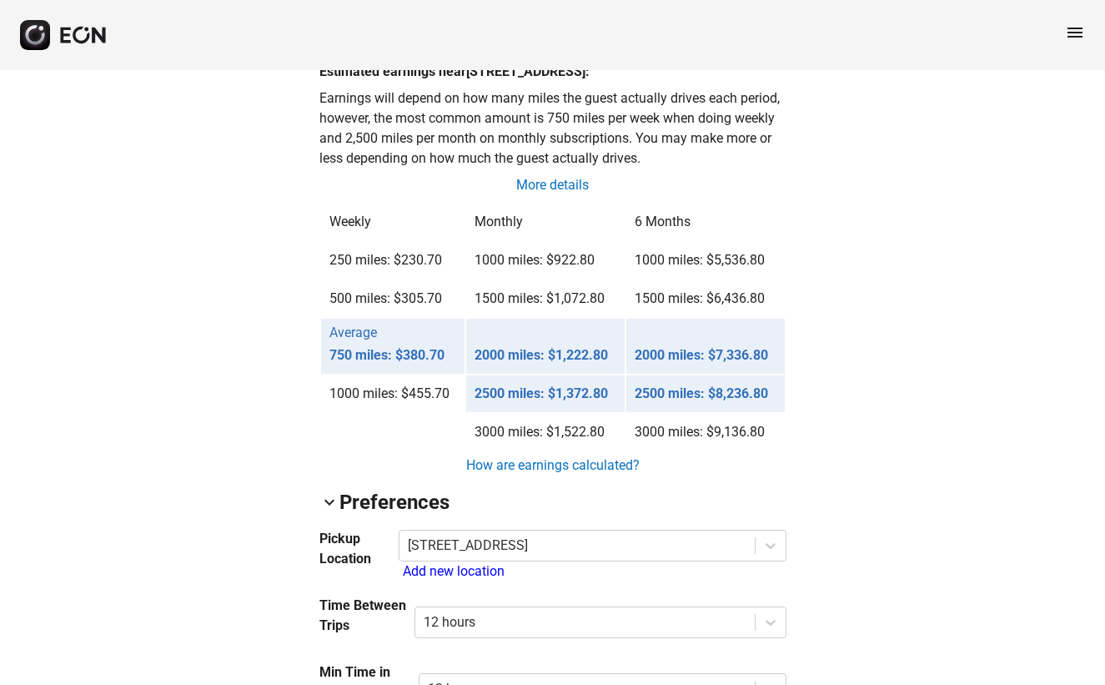
click at [331, 504] on span "keyboard_arrow_down" at bounding box center [329, 502] width 20 height 20
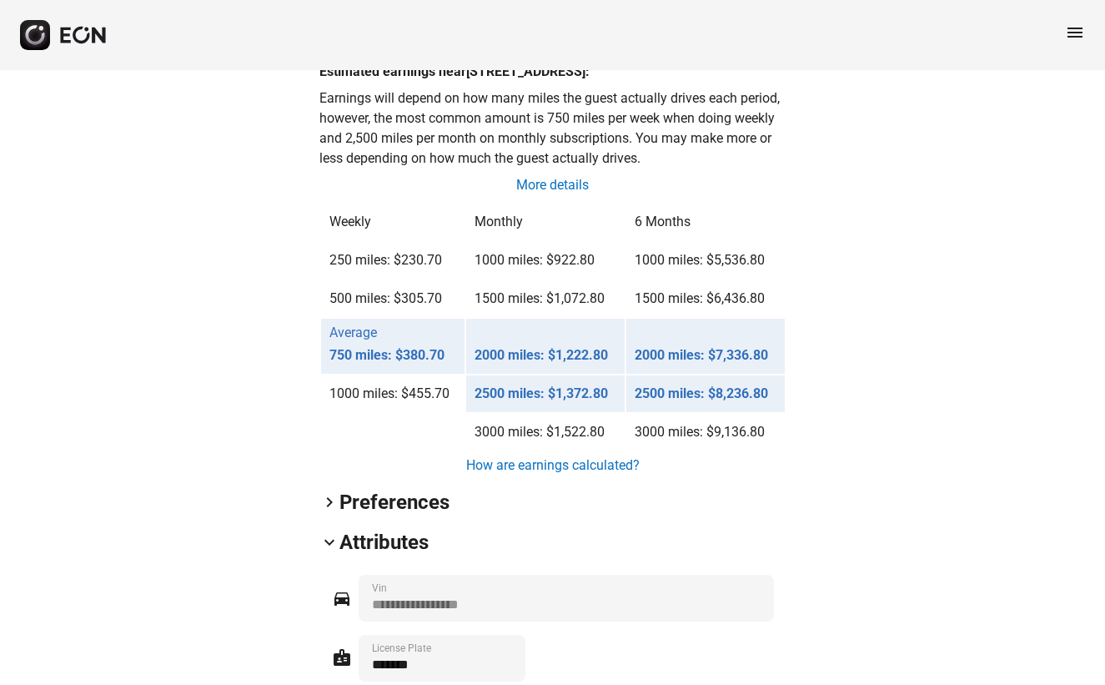
click at [331, 504] on span "keyboard_arrow_right" at bounding box center [329, 502] width 20 height 20
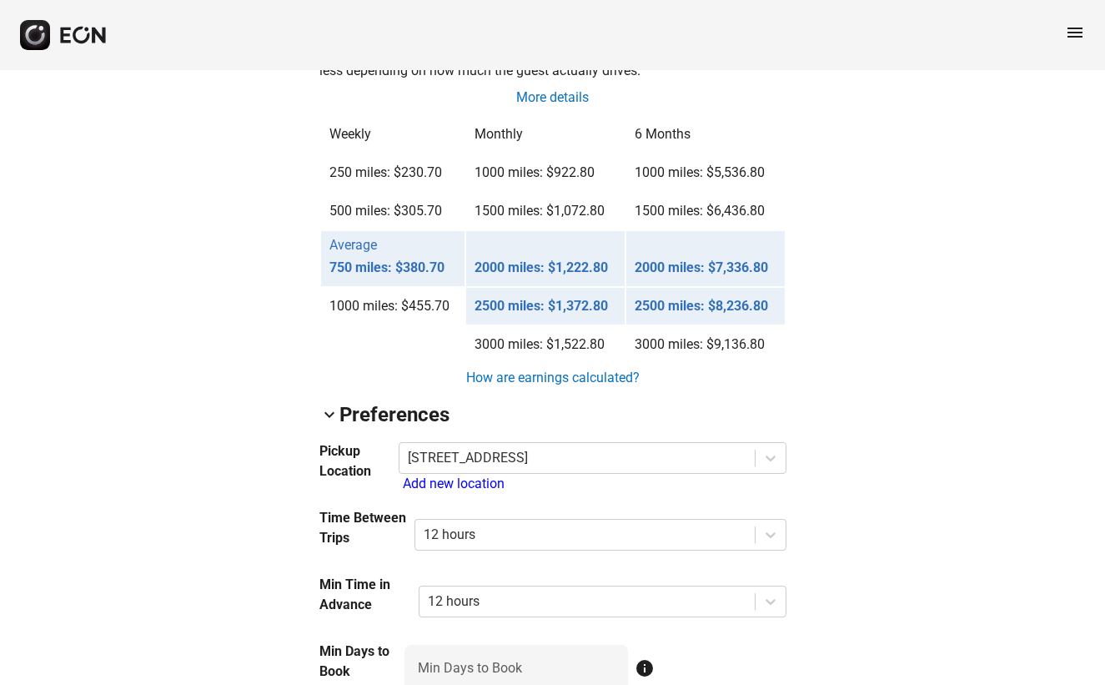
scroll to position [1513, 0]
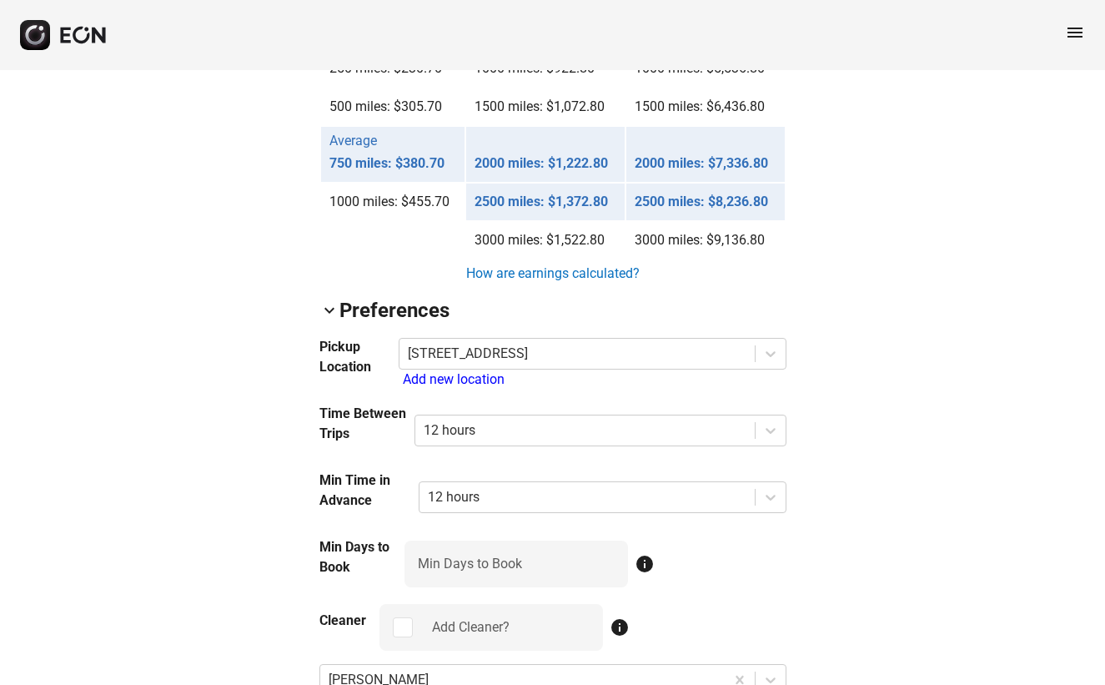
click at [423, 380] on div "Add new location" at bounding box center [595, 379] width 384 height 20
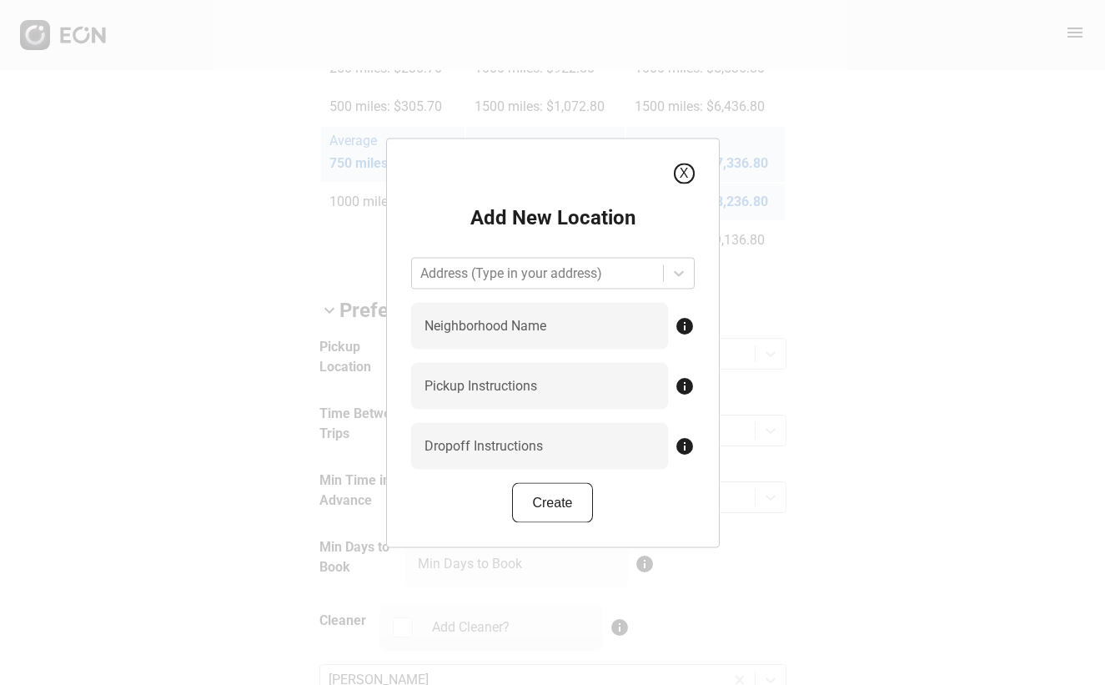
click at [680, 178] on button "X" at bounding box center [684, 173] width 21 height 21
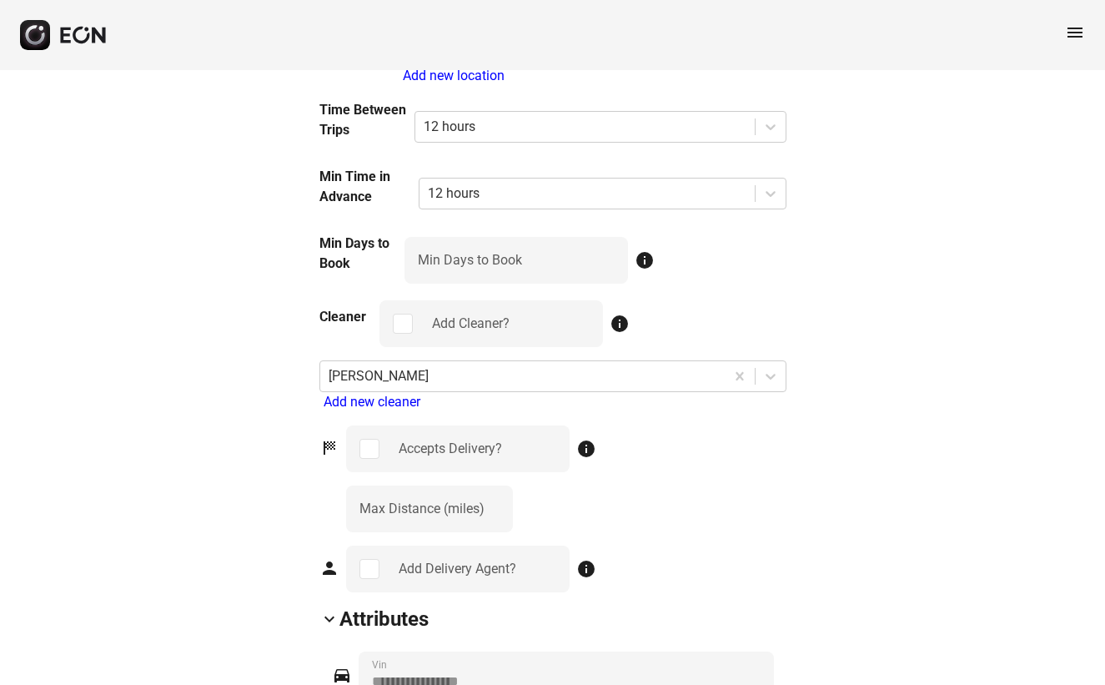
scroll to position [1840, 0]
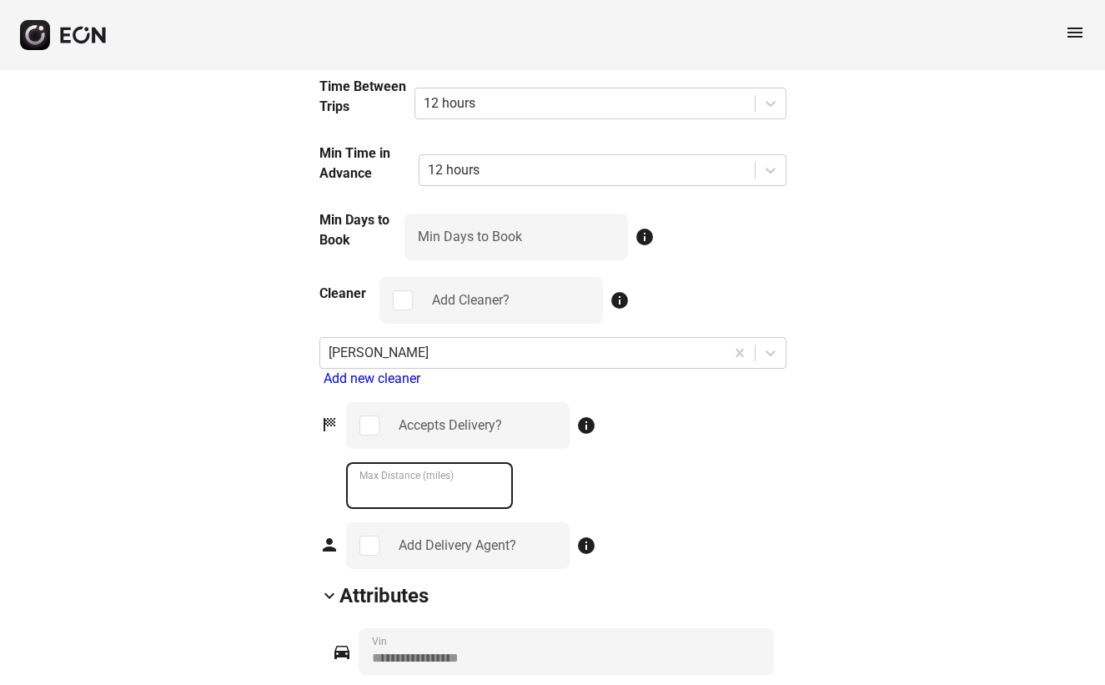
click at [369, 495] on \(miles\) "***" at bounding box center [429, 485] width 167 height 47
drag, startPoint x: 390, startPoint y: 494, endPoint x: 345, endPoint y: 494, distance: 45.0
click at [346, 494] on \(miles\) "***" at bounding box center [429, 485] width 167 height 47
type \(miles\) "**"
click at [614, 508] on div "Accepts Delivery? info ** Max Distance (miles)" at bounding box center [566, 455] width 440 height 107
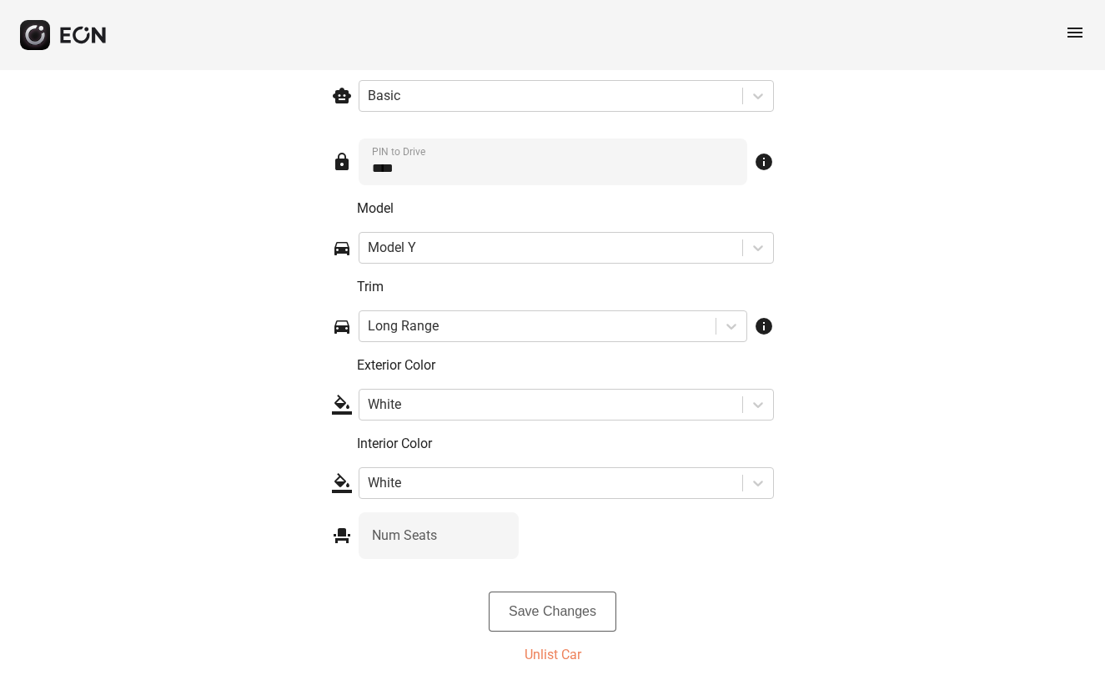
scroll to position [2603, 0]
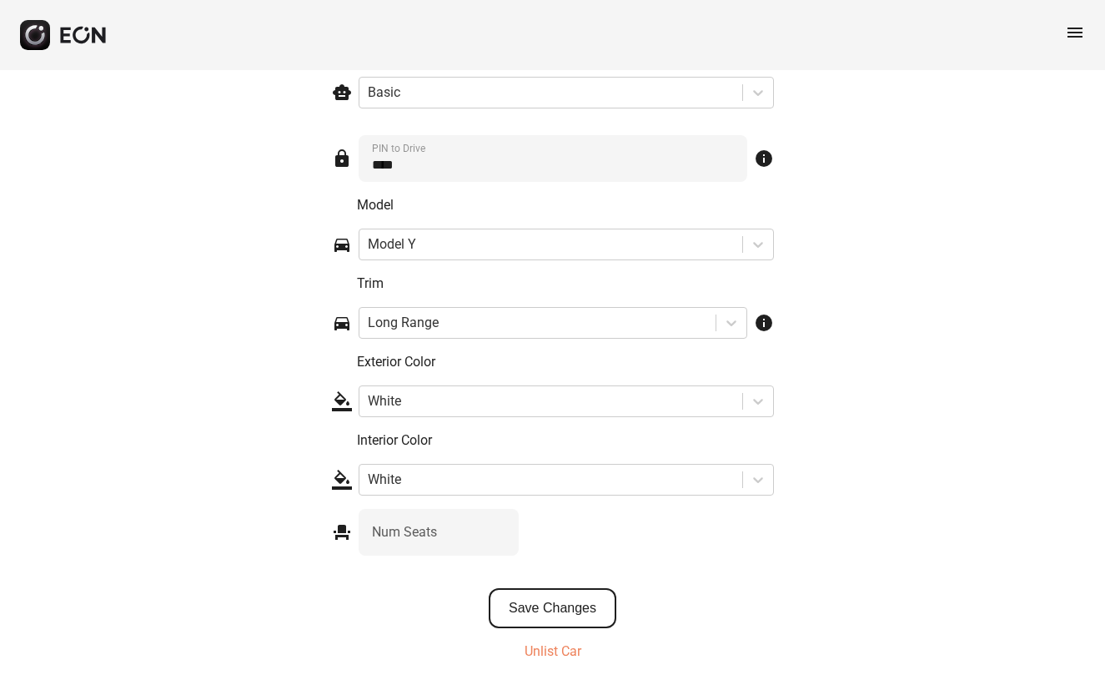
click at [549, 607] on button "Save Changes" at bounding box center [553, 608] width 128 height 40
click at [517, 606] on button "Save Changes" at bounding box center [553, 608] width 128 height 40
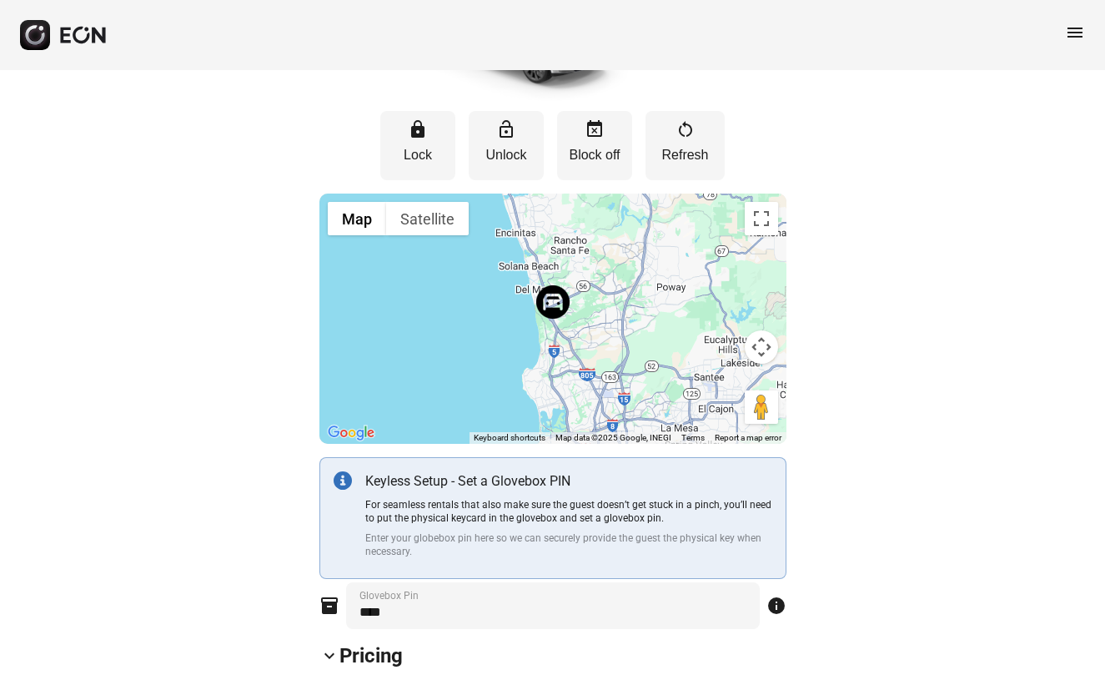
scroll to position [0, 0]
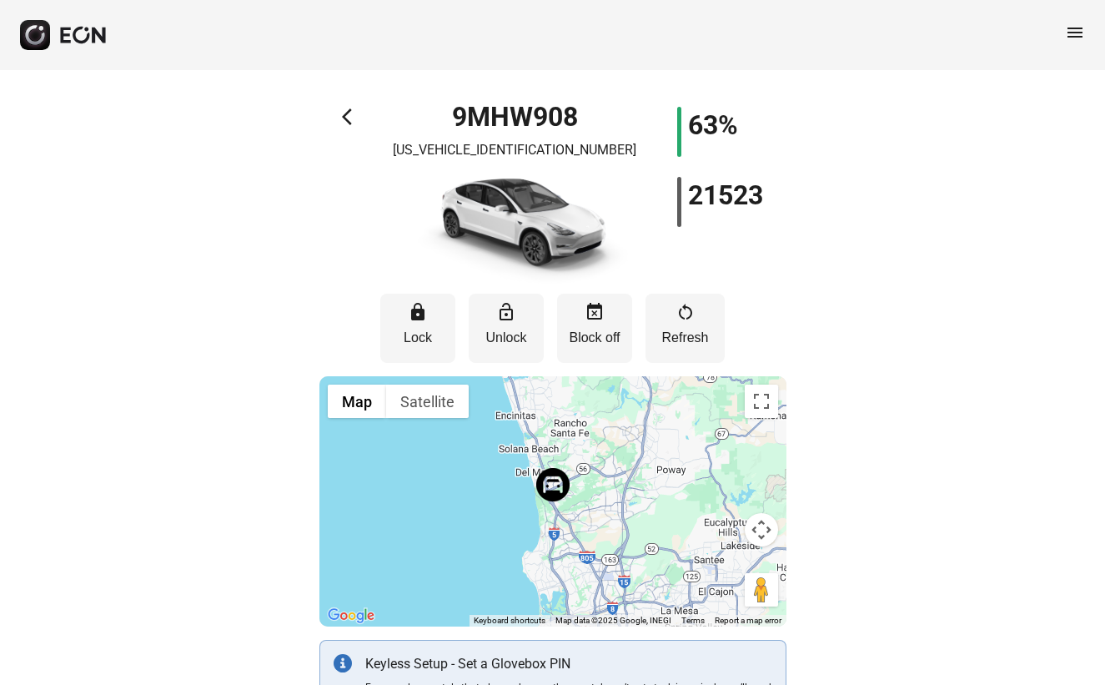
click at [344, 115] on span "arrow_back_ios" at bounding box center [352, 117] width 20 height 20
